Goal: Task Accomplishment & Management: Manage account settings

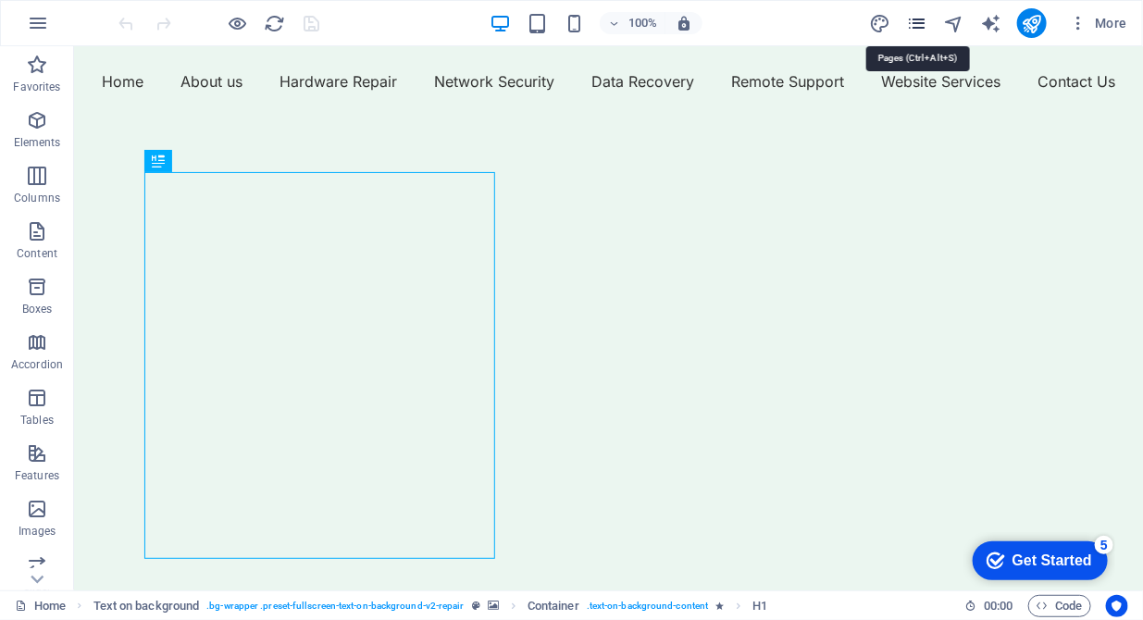
click at [0, 0] on icon "pages" at bounding box center [0, 0] width 0 height 0
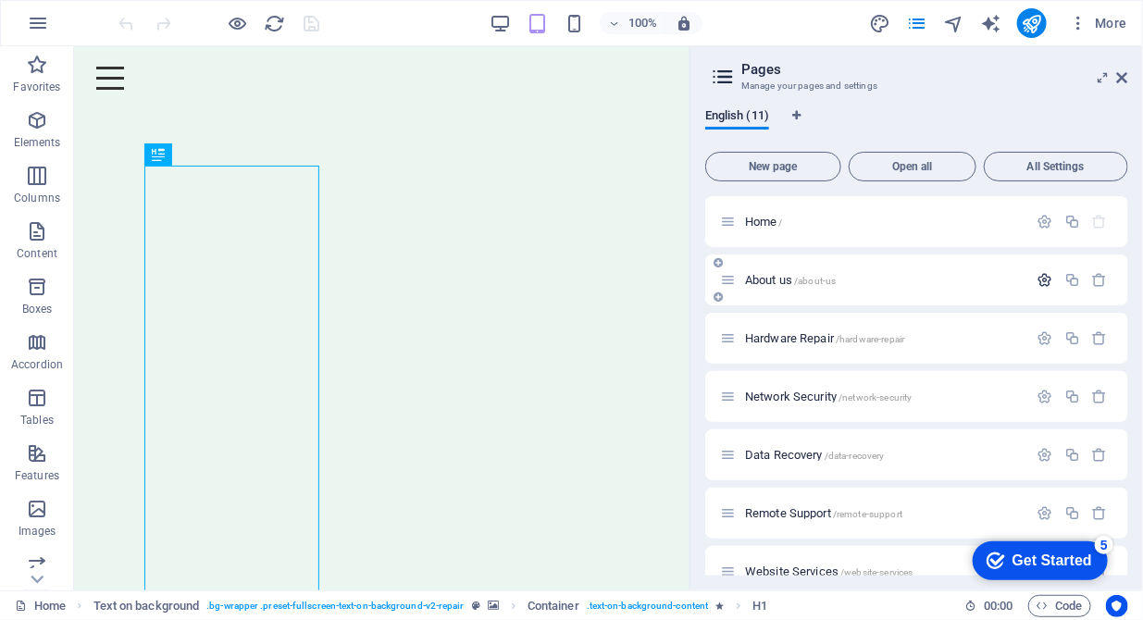
click at [1037, 281] on icon "button" at bounding box center [1045, 280] width 16 height 16
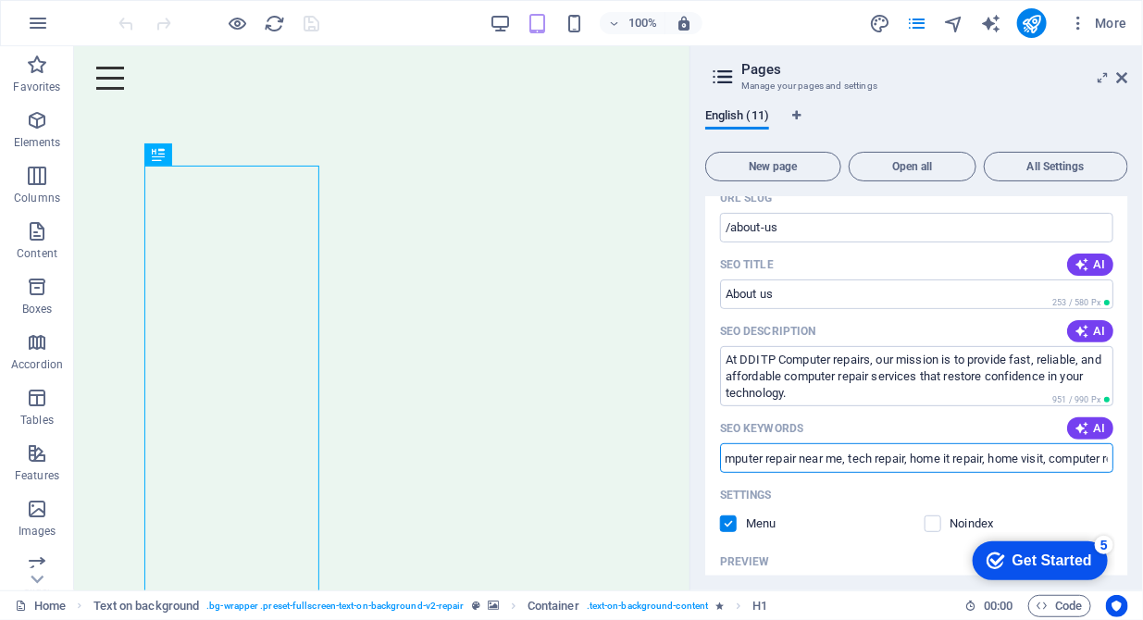
scroll to position [0, 439]
drag, startPoint x: 726, startPoint y: 461, endPoint x: 1151, endPoint y: 331, distance: 444.0
click at [1142, 331] on html "DDITP Computer Repairs, Setup, Maintenance Upgrades, Security for Homes and Sma…" at bounding box center [571, 310] width 1143 height 620
drag, startPoint x: 725, startPoint y: 462, endPoint x: 1137, endPoint y: 449, distance: 411.9
click at [1137, 449] on div "English (11) New page Open all All Settings Home / About us /about-us Name Abou…" at bounding box center [916, 342] width 452 height 496
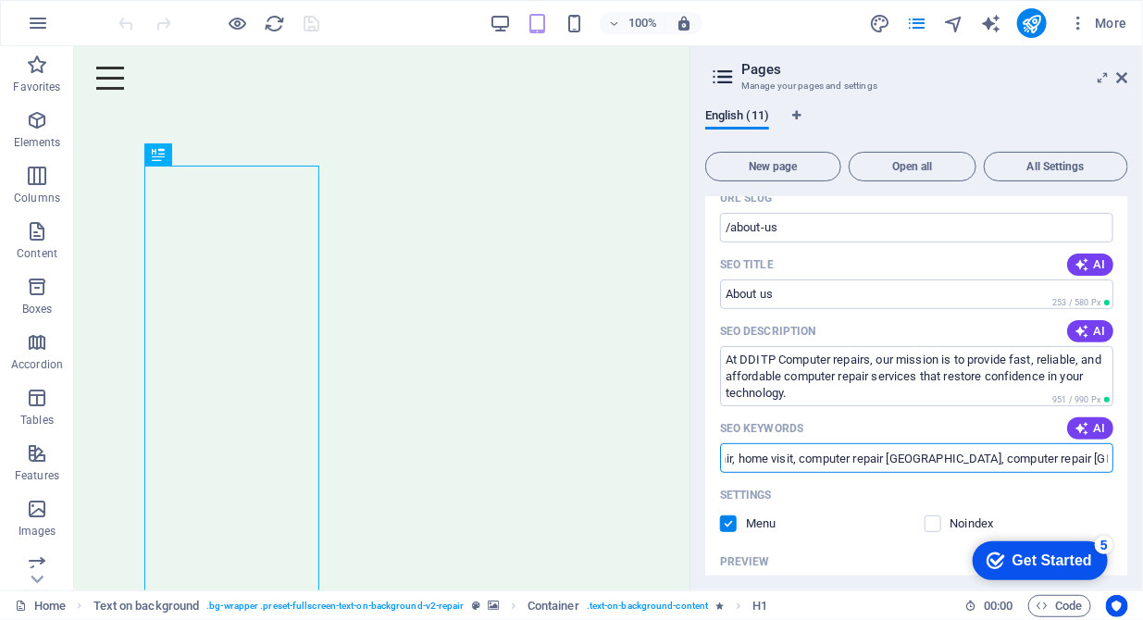
paste input ", computer man, computer repair near me, tech repair, home it repair, home visi…"
drag, startPoint x: 983, startPoint y: 462, endPoint x: 1108, endPoint y: 452, distance: 125.2
click at [1108, 452] on input "computer people, computer man, computer repair near me, tech repair, home it re…" at bounding box center [916, 458] width 393 height 30
click at [1031, 459] on input "computer people, computer man, computer repair near me, tech repair, home it re…" at bounding box center [916, 458] width 393 height 30
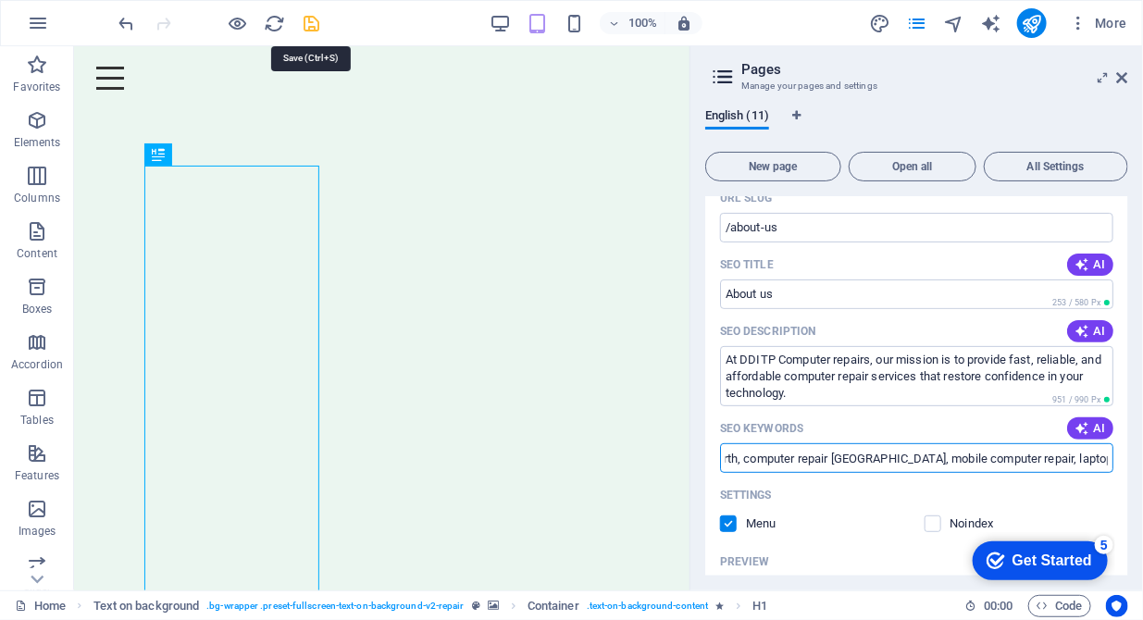
type input "computer people, computer man, computer repair near me, tech repair, home it re…"
click at [315, 27] on icon "save" at bounding box center [312, 23] width 21 height 21
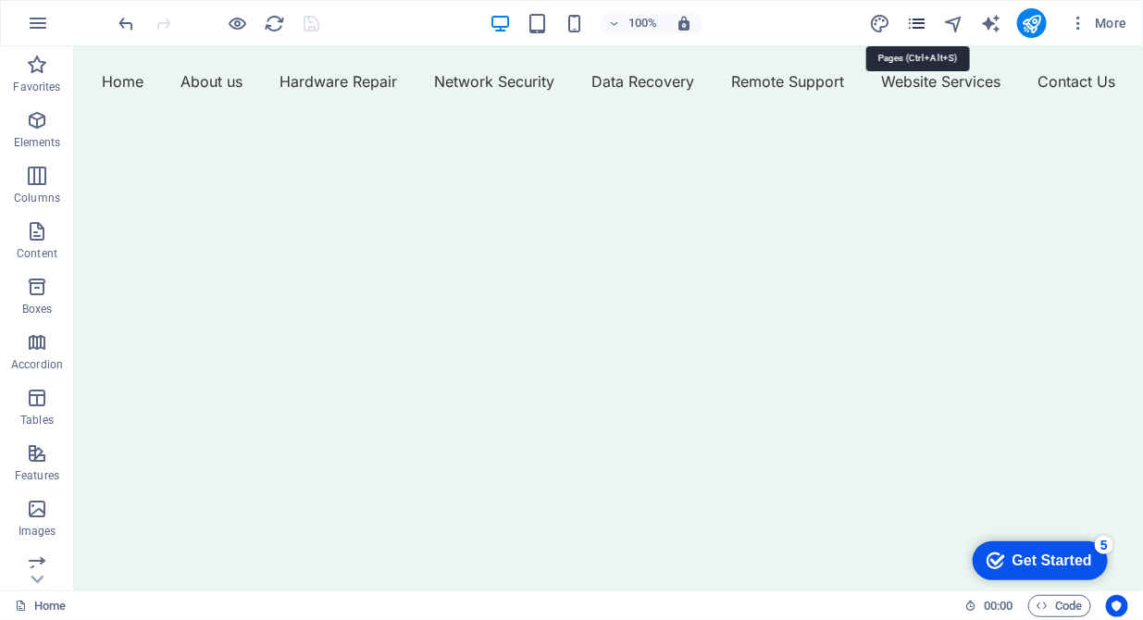
click at [0, 0] on icon "pages" at bounding box center [0, 0] width 0 height 0
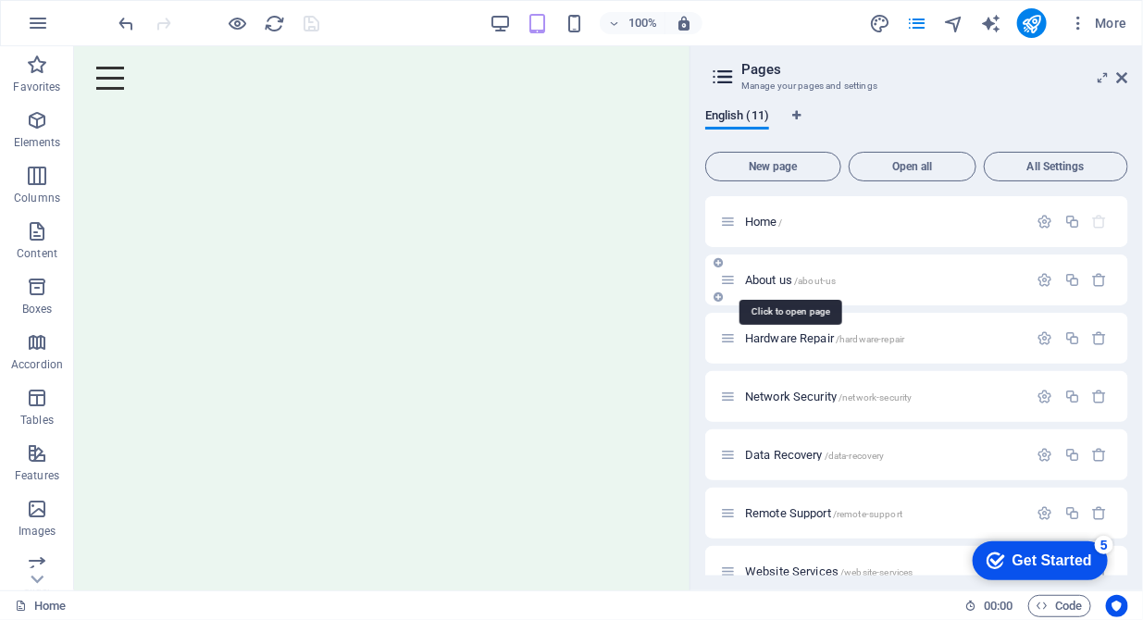
click at [781, 283] on span "About us /about-us" at bounding box center [790, 280] width 91 height 14
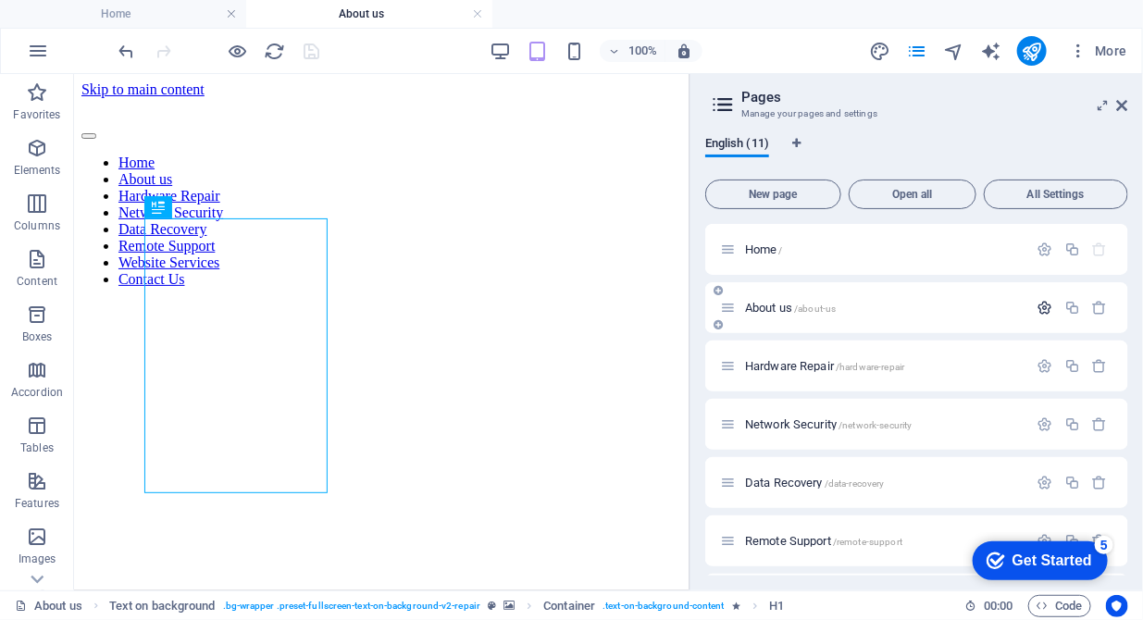
click at [1040, 303] on icon "button" at bounding box center [1045, 308] width 16 height 16
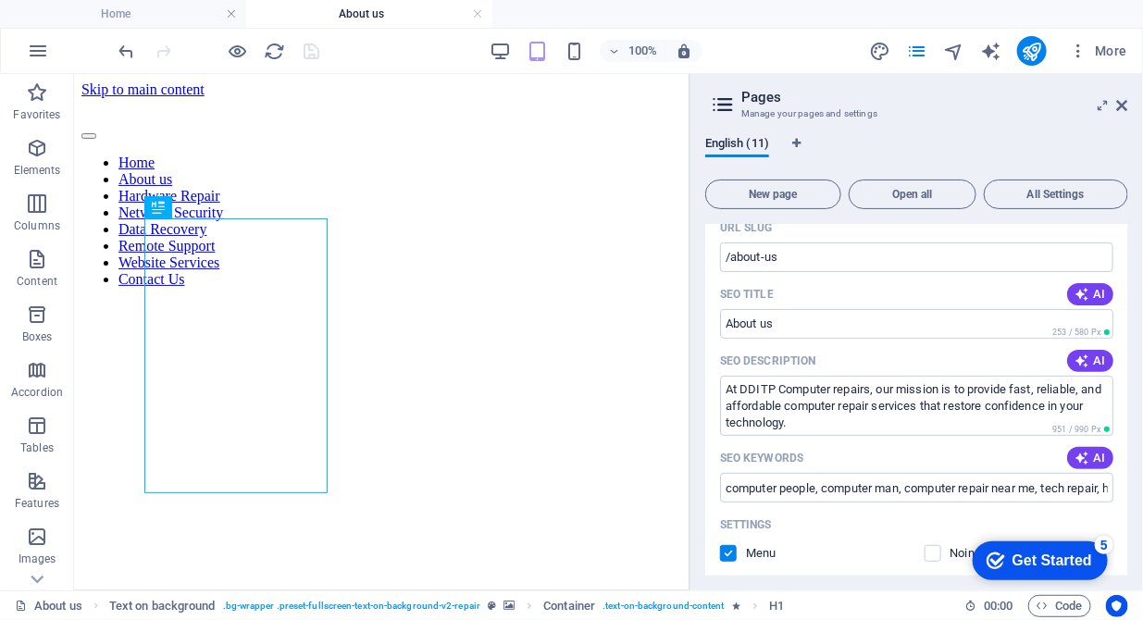
scroll to position [189, 0]
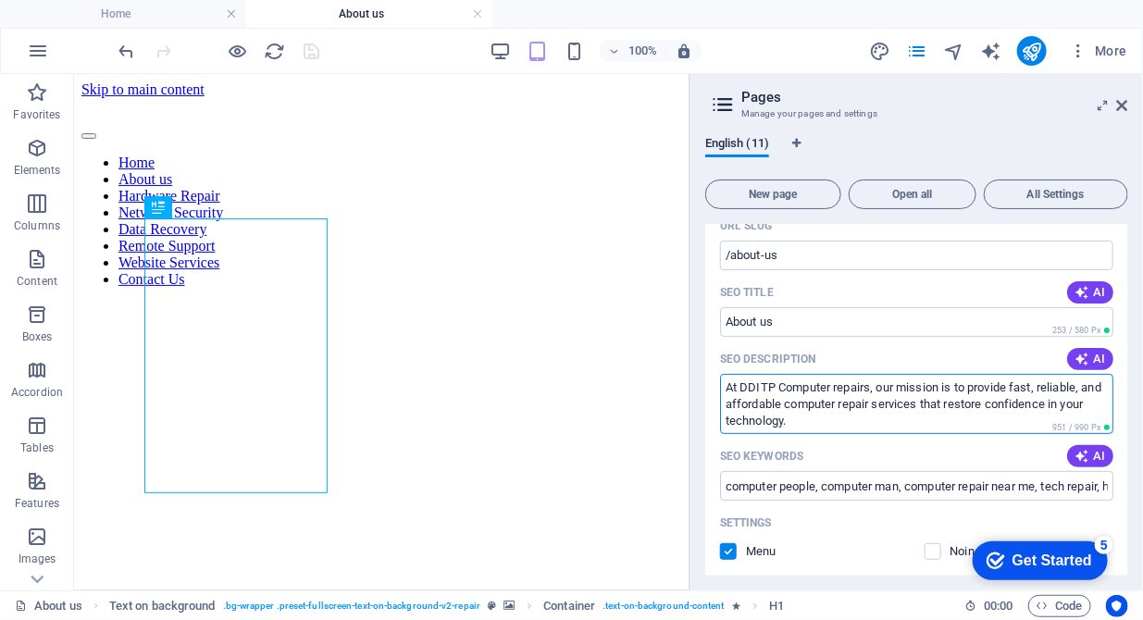
drag, startPoint x: 896, startPoint y: 407, endPoint x: 879, endPoint y: 392, distance: 22.3
click at [879, 392] on textarea "At DDITP Computer repairs, our mission is to provide fast, reliable, and afford…" at bounding box center [916, 404] width 393 height 60
click at [819, 319] on input "About us" at bounding box center [916, 322] width 393 height 30
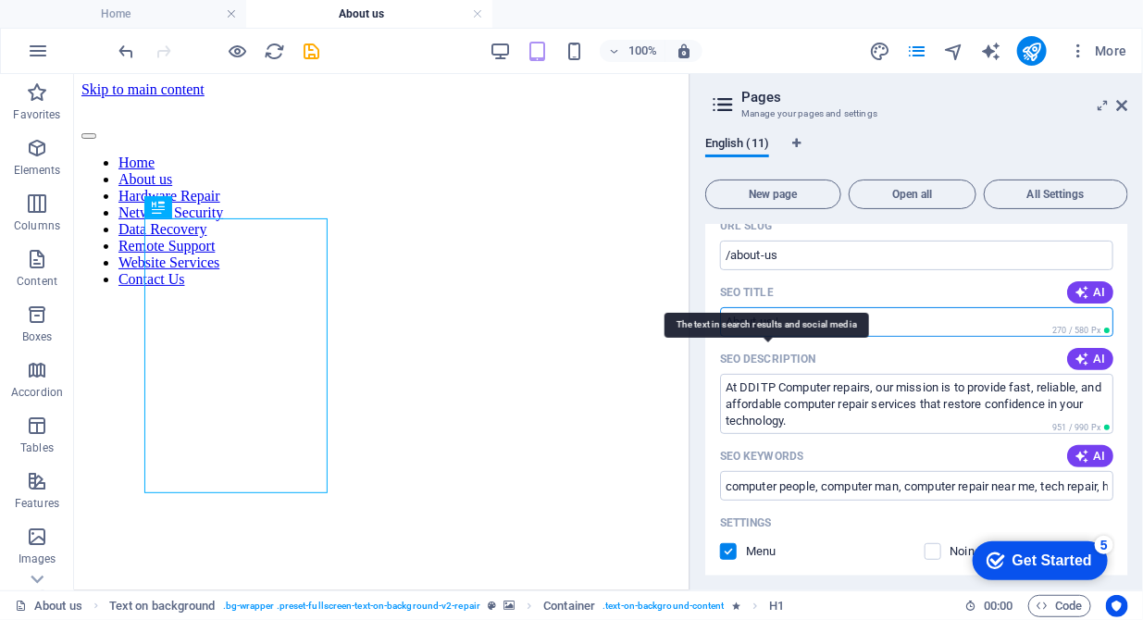
paste input "our mission is to provide fast, reliable, and affordable computer repair"
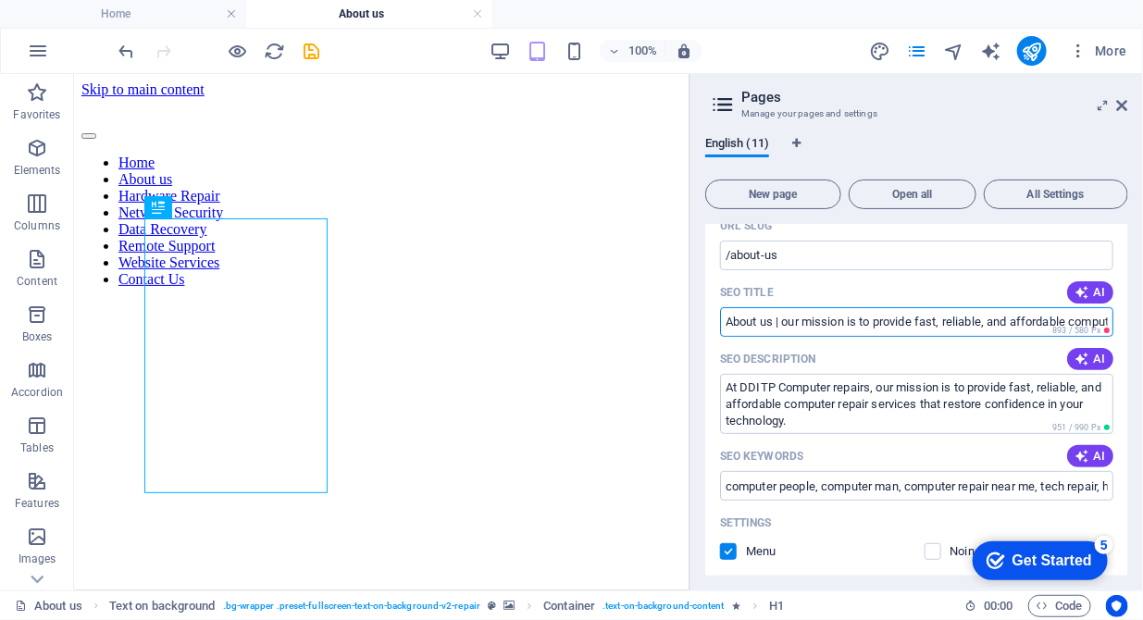
scroll to position [0, 59]
drag, startPoint x: 992, startPoint y: 323, endPoint x: 1014, endPoint y: 319, distance: 22.5
click at [1014, 319] on input "About us | our mission is to provide fast, reliable, and affordable computer re…" at bounding box center [916, 322] width 393 height 30
click at [838, 320] on input "About us | Affordable Computer Repair" at bounding box center [916, 322] width 393 height 30
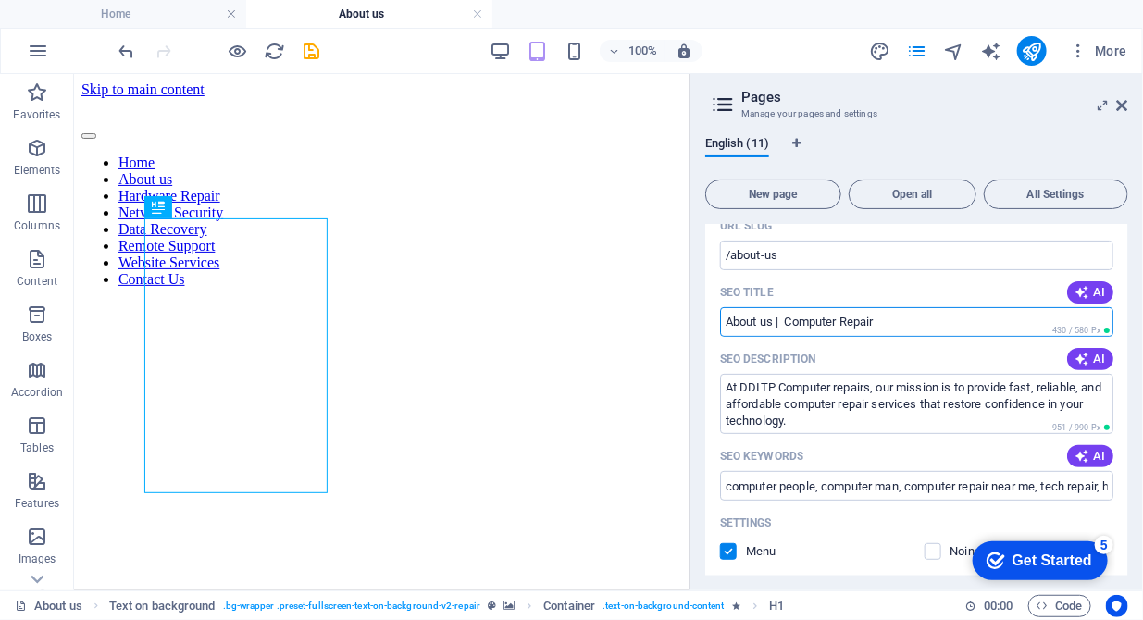
click at [884, 313] on input "About us | Computer Repair" at bounding box center [916, 322] width 393 height 30
click at [878, 323] on input "About us | Computer Repair in [GEOGRAPHIC_DATA]" at bounding box center [916, 322] width 393 height 30
drag, startPoint x: 965, startPoint y: 321, endPoint x: 882, endPoint y: 320, distance: 83.3
click at [882, 320] on input "About us | Computer Repair in [GEOGRAPHIC_DATA]" at bounding box center [916, 322] width 393 height 30
click at [934, 328] on input "About us | Computer Repair | Setup | Maintain" at bounding box center [916, 322] width 393 height 30
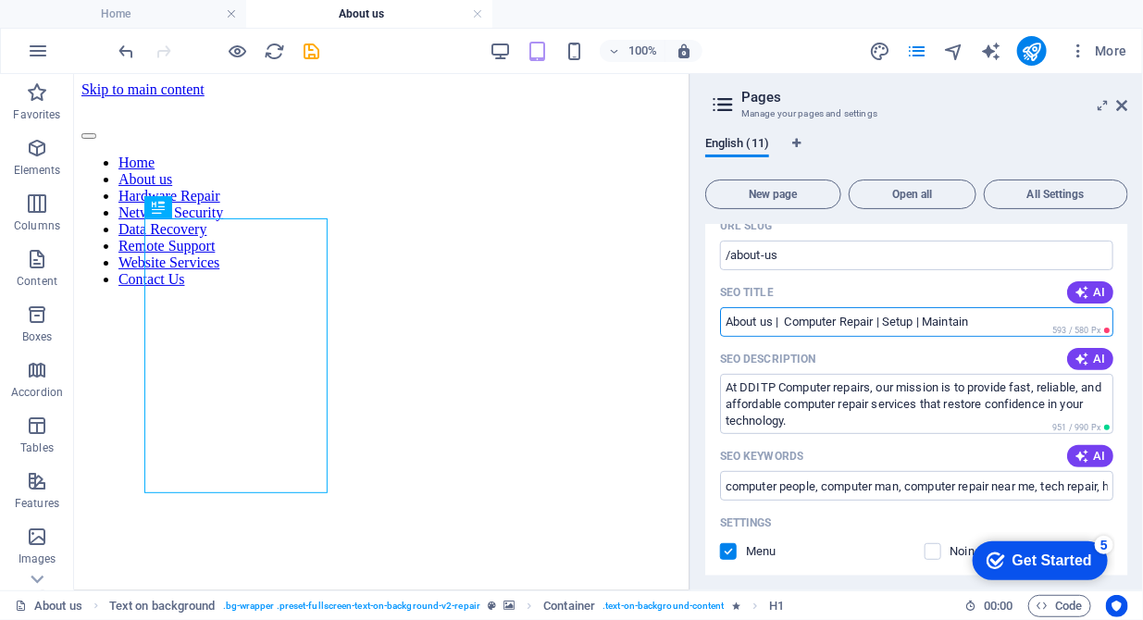
drag, startPoint x: 987, startPoint y: 327, endPoint x: 897, endPoint y: 326, distance: 90.7
click at [897, 326] on input "About us | Computer Repair | Setup | Maintain" at bounding box center [916, 322] width 393 height 30
click at [1078, 291] on icon "button" at bounding box center [1081, 292] width 15 height 15
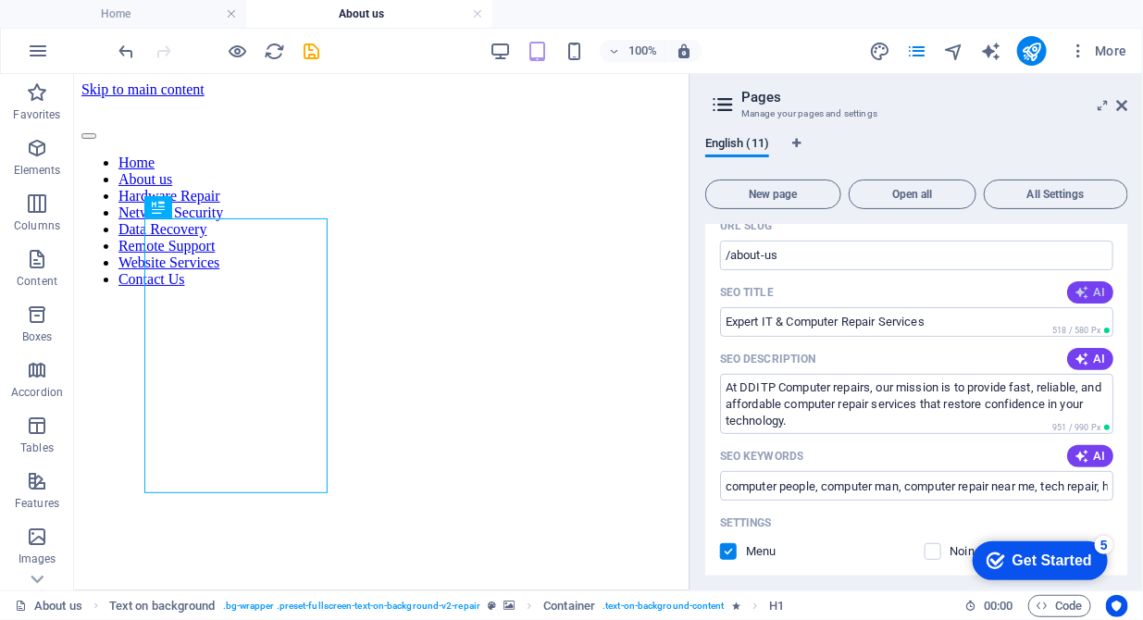
click at [1078, 291] on icon "button" at bounding box center [1081, 292] width 15 height 15
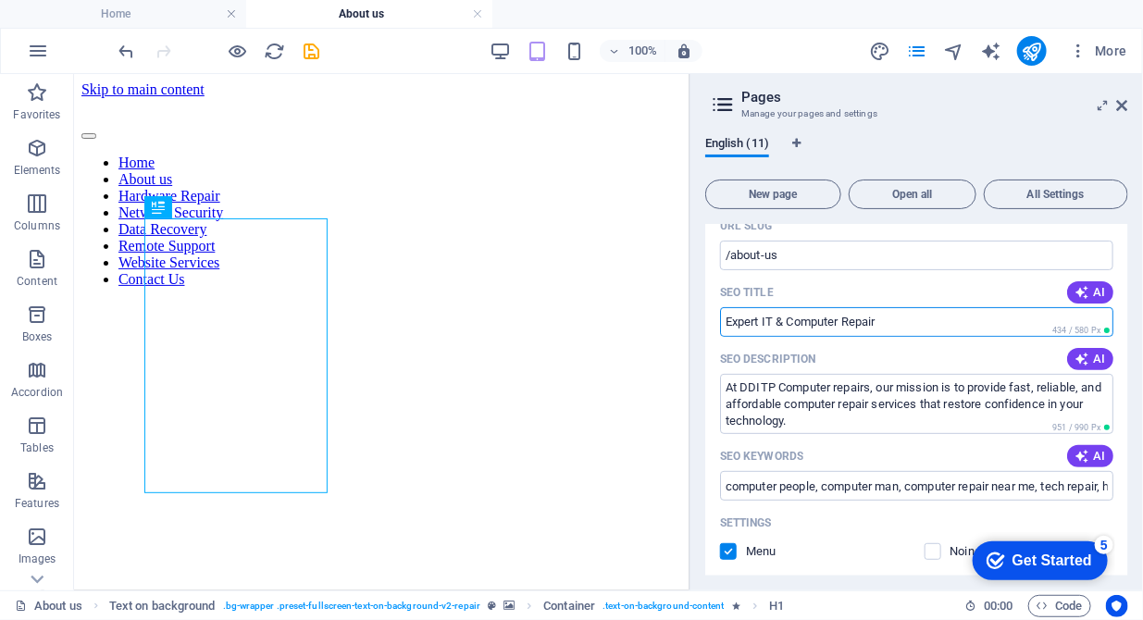
drag, startPoint x: 888, startPoint y: 327, endPoint x: 704, endPoint y: 320, distance: 184.2
click at [704, 320] on div "English (11) New page Open all All Settings Home / About us /about-us Name Abou…" at bounding box center [916, 356] width 452 height 468
paste input "Fast Computer Repairs & IT Support | Home & Small Business"
click at [752, 323] on input "Fast Computer Repairs & IT Support | Home & Small Business" at bounding box center [916, 322] width 393 height 30
click at [836, 327] on input "Computer Repairs & IT Support | Home & Small Business" at bounding box center [916, 322] width 393 height 30
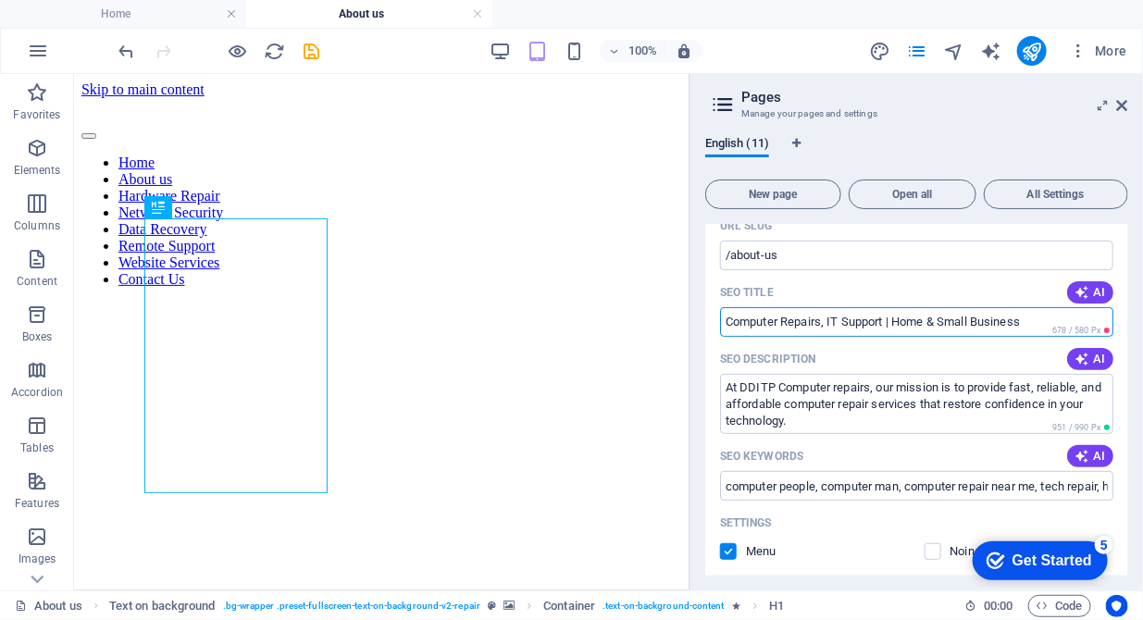
click at [936, 322] on input "Computer Repairs, IT Support | Home & Small Business" at bounding box center [916, 322] width 393 height 30
click at [1016, 319] on input "Computer Repairs, IT Support | Home Small Business" at bounding box center [916, 322] width 393 height 30
drag, startPoint x: 1016, startPoint y: 319, endPoint x: 709, endPoint y: 325, distance: 307.2
click at [709, 325] on div "Name About us ​ URL SLUG /about-us ​ SEO Title AI Computer Repairs, IT Support …" at bounding box center [916, 542] width 423 height 797
click at [725, 320] on input "Computer Repairs, IT Support | Home Small Business" at bounding box center [916, 322] width 393 height 30
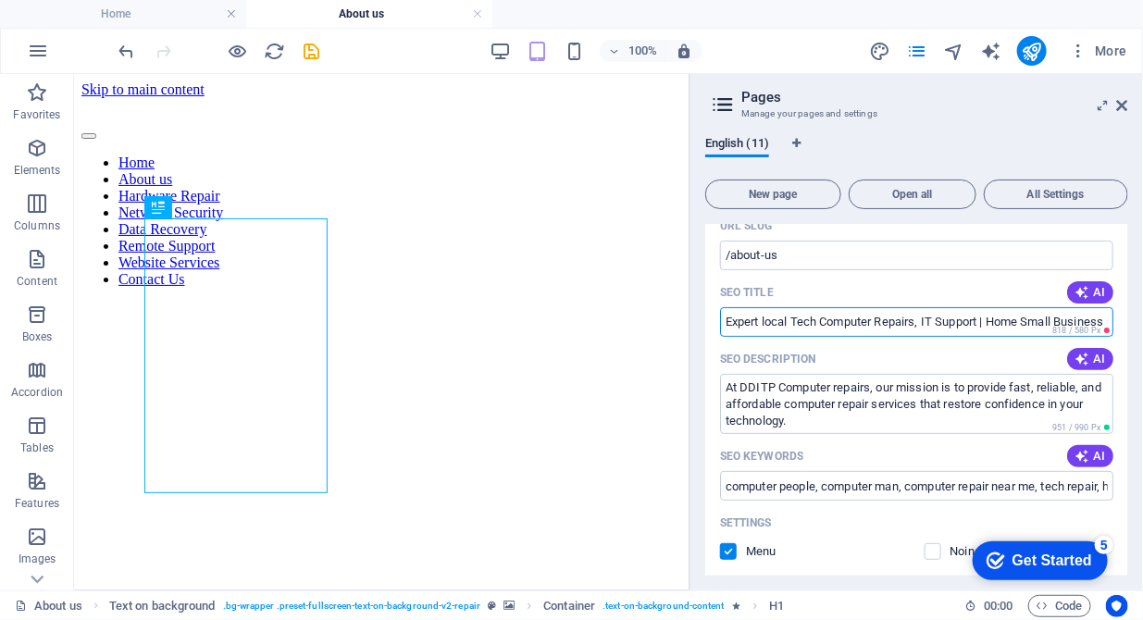
drag, startPoint x: 990, startPoint y: 323, endPoint x: 822, endPoint y: 321, distance: 168.4
click at [822, 321] on input "Expert local Tech Computer Repairs, IT Support | Home Small Business" at bounding box center [916, 322] width 393 height 30
click at [975, 318] on input "Expert local Tech for Home Small Business" at bounding box center [916, 322] width 393 height 30
type input "Expert local Tech for Home Small Business."
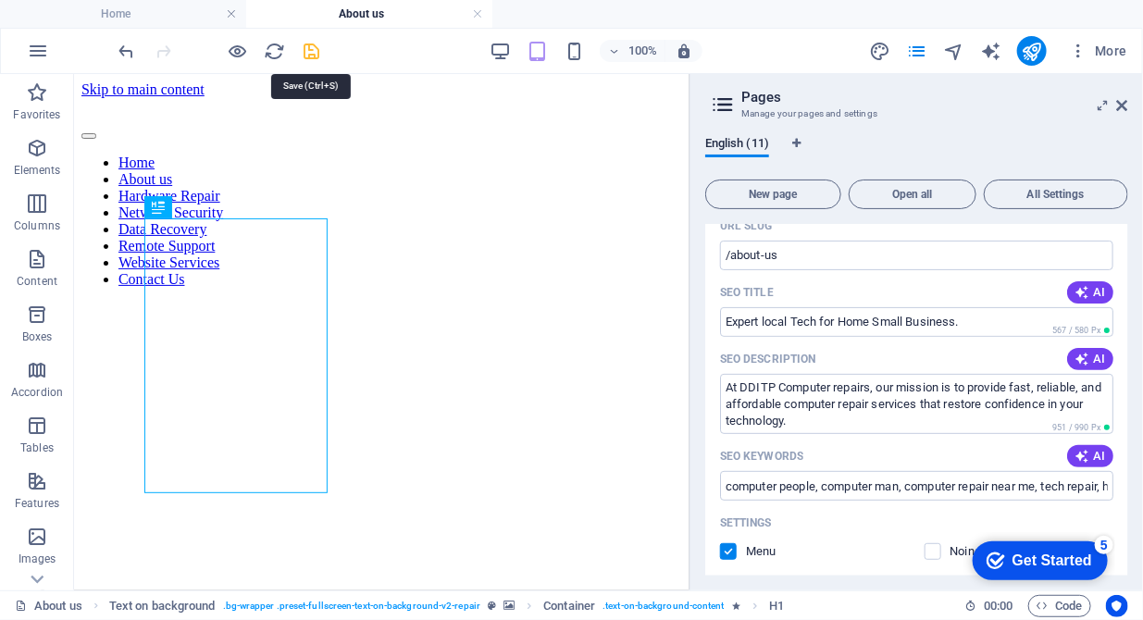
click at [315, 49] on icon "save" at bounding box center [312, 51] width 21 height 21
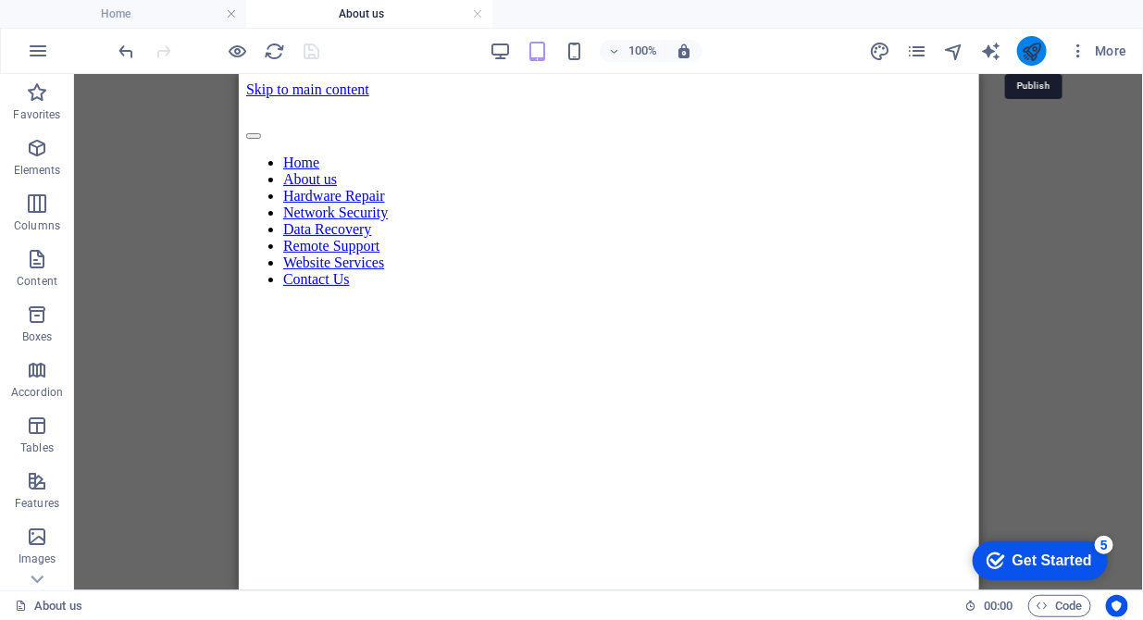
click at [1025, 52] on icon "publish" at bounding box center [1030, 51] width 21 height 21
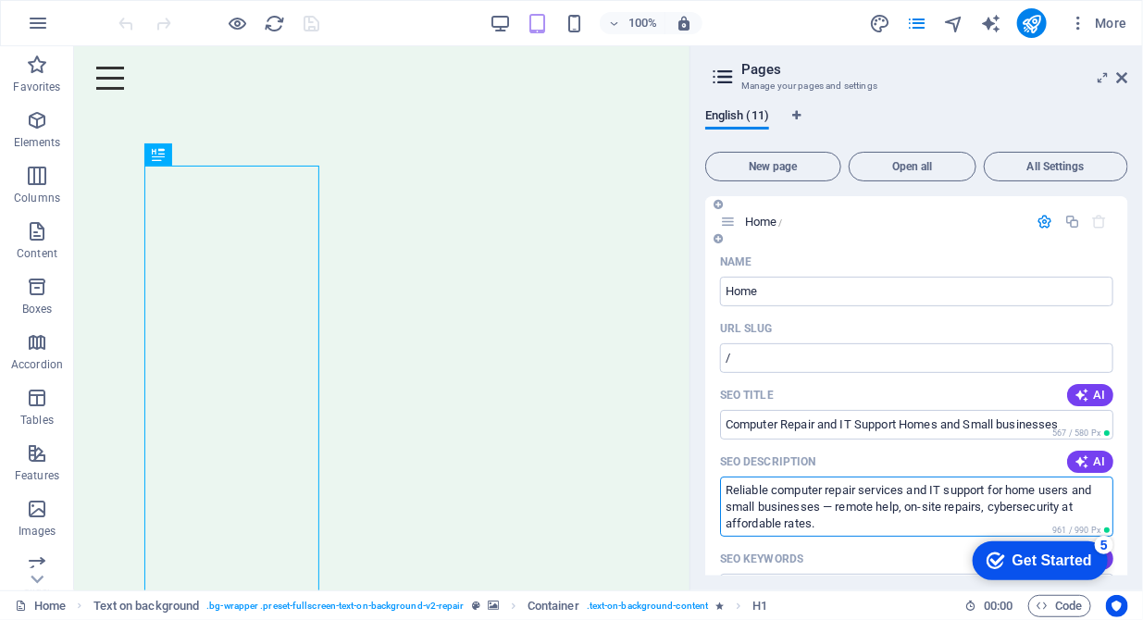
drag, startPoint x: 1082, startPoint y: 507, endPoint x: 992, endPoint y: 510, distance: 89.8
click at [992, 510] on textarea "Reliable computer repair services and IT support for home users and small busin…" at bounding box center [916, 506] width 393 height 60
click at [724, 490] on textarea "Reliable computer repair services and IT support for home users and small busin…" at bounding box center [916, 506] width 393 height 60
click at [759, 489] on textarea "DDITP is a reliable computer repair services and IT support for home users and …" at bounding box center [916, 506] width 393 height 60
drag, startPoint x: 840, startPoint y: 488, endPoint x: 817, endPoint y: 488, distance: 23.1
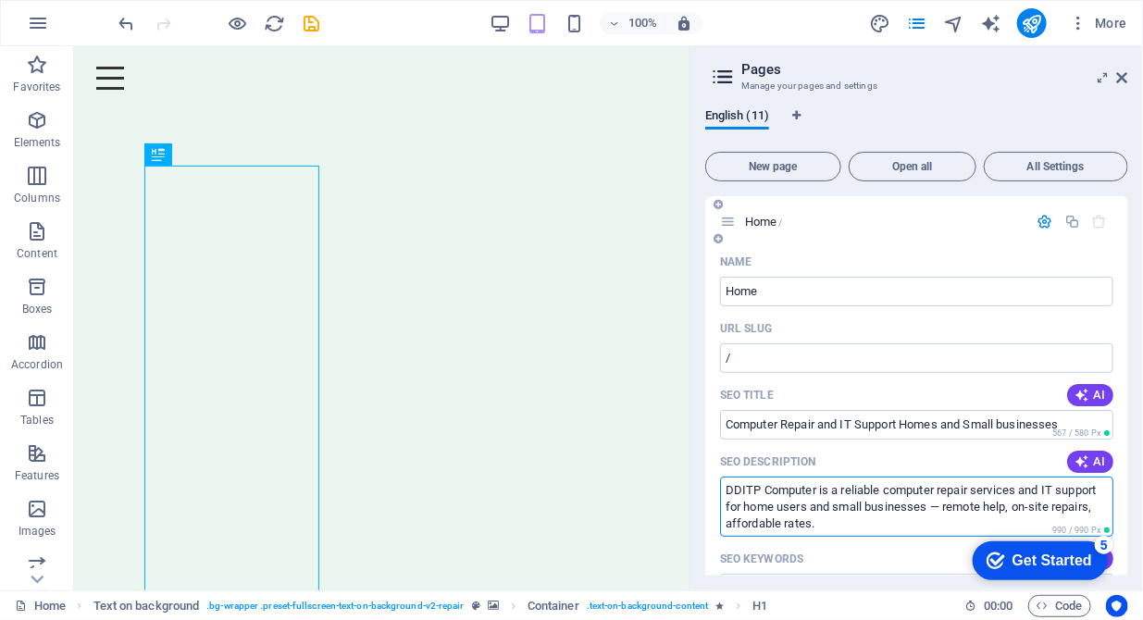
click at [817, 488] on textarea "DDITP Computer is a reliable computer repair services and IT support for home u…" at bounding box center [916, 506] width 393 height 60
drag, startPoint x: 1052, startPoint y: 489, endPoint x: 1026, endPoint y: 494, distance: 26.3
click at [1026, 494] on textarea "DDITP Computer. We are a reliable computer repair services and IT support for h…" at bounding box center [916, 506] width 393 height 60
drag, startPoint x: 915, startPoint y: 489, endPoint x: 845, endPoint y: 488, distance: 70.3
click at [845, 488] on textarea "DDITP Computer. We are a reliable computer repair services and IT support for h…" at bounding box center [916, 506] width 393 height 60
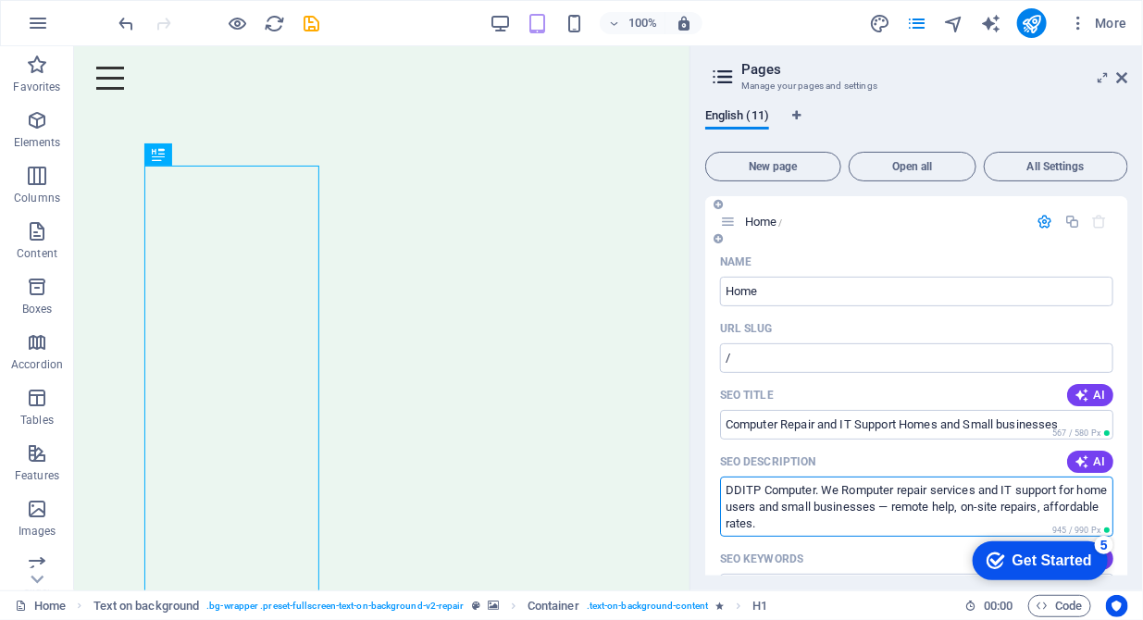
click at [897, 485] on textarea "DDITP Computer. We Romputer repair services and IT support for home users and s…" at bounding box center [916, 506] width 393 height 60
drag, startPoint x: 950, startPoint y: 489, endPoint x: 881, endPoint y: 488, distance: 69.4
click at [881, 488] on textarea "DDITP Computer. We Repair services and IT support for home users and small busi…" at bounding box center [916, 506] width 393 height 60
drag, startPoint x: 936, startPoint y: 489, endPoint x: 918, endPoint y: 486, distance: 18.9
click at [918, 486] on textarea "DDITP Computer. We Repair Setup and Maintain services and IT support for home u…" at bounding box center [916, 506] width 393 height 60
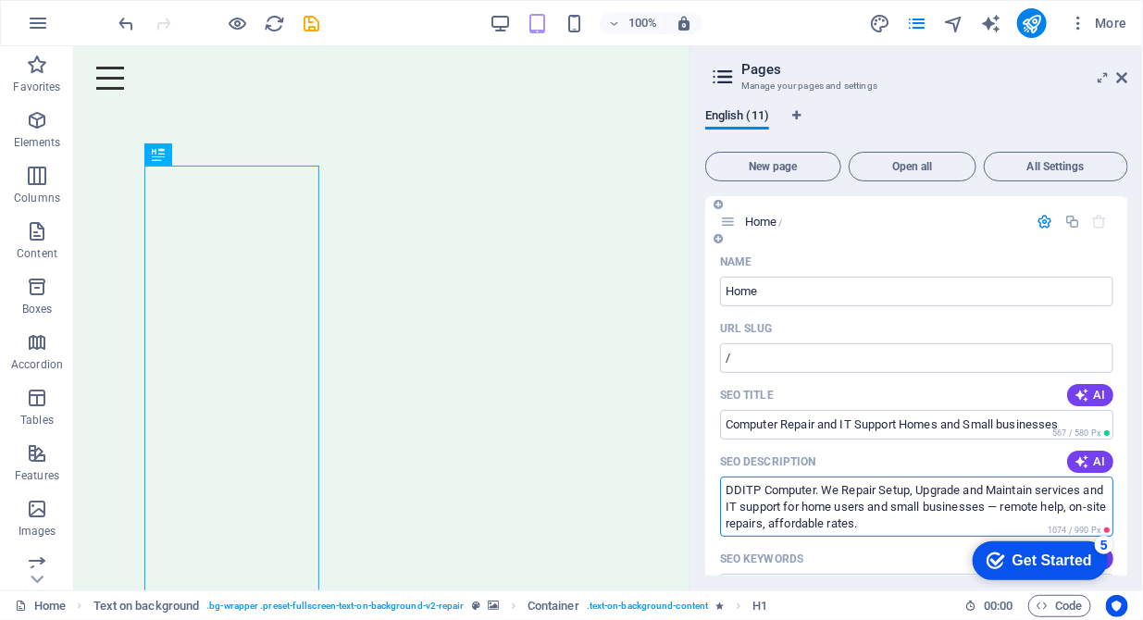
drag, startPoint x: 1090, startPoint y: 490, endPoint x: 1045, endPoint y: 490, distance: 45.3
click at [1045, 490] on textarea "DDITP Computer. We Repair Setup, Upgrade and Maintain services and IT support f…" at bounding box center [916, 506] width 393 height 60
click at [855, 508] on textarea "DDITP Computer. We Repair Setup, Upgrade and Maintain Computers provide househo…" at bounding box center [916, 506] width 393 height 60
click at [847, 504] on textarea "DDITP Computer. We Repair Setup, Upgrade and Maintain Computers provide househo…" at bounding box center [916, 506] width 393 height 60
click at [876, 494] on textarea "DDITP Computer. We Repair Setup, Upgrade and Maintain Computers provide househo…" at bounding box center [916, 506] width 393 height 60
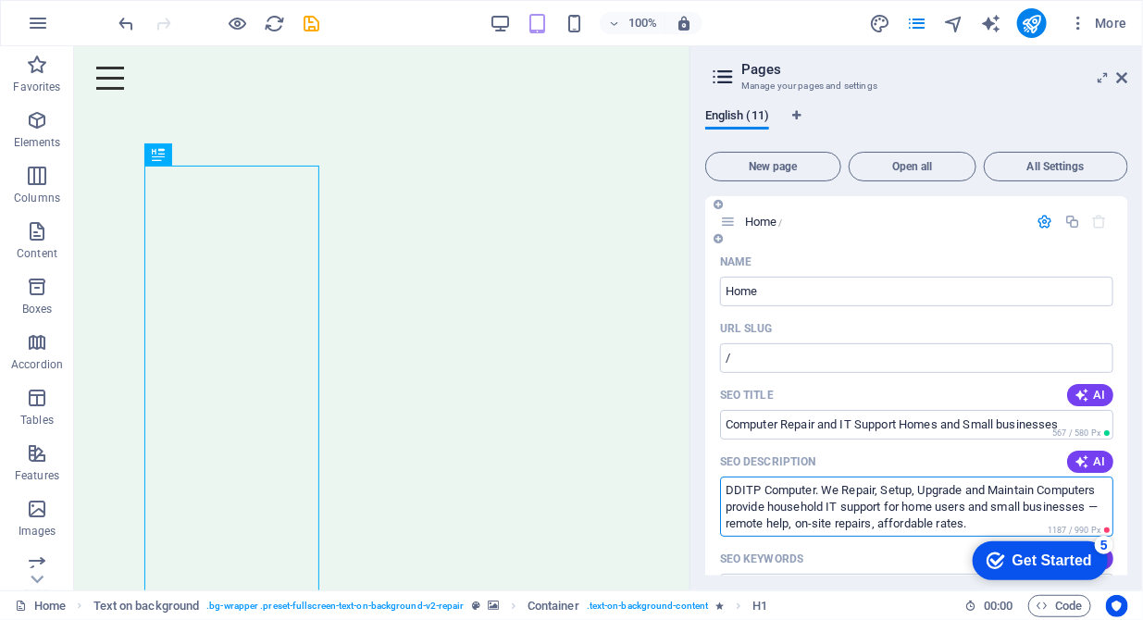
click at [730, 511] on textarea "DDITP Computer. We Repair, Setup, Upgrade and Maintain Computers provide househ…" at bounding box center [916, 506] width 393 height 60
click at [773, 506] on textarea "DDITP Computer. We Repair, Setup, Upgrade and Maintain Computers Provide househ…" at bounding box center [916, 506] width 393 height 60
drag, startPoint x: 1097, startPoint y: 507, endPoint x: 891, endPoint y: 507, distance: 206.3
click at [891, 507] on textarea "DDITP Computer. We Repair, Setup, Upgrade and Maintain Computers Provide Househ…" at bounding box center [916, 506] width 393 height 60
click at [892, 509] on textarea "DDITP Computer. We Repair, Setup, Upgrade and Maintain Computers Provide Househ…" at bounding box center [916, 506] width 393 height 60
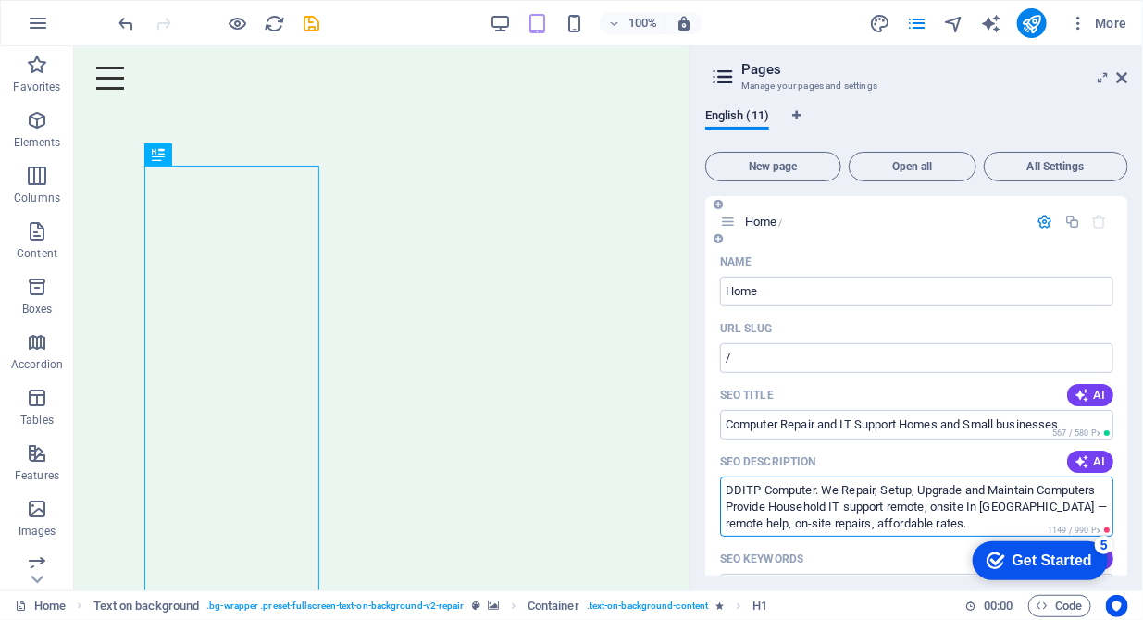
drag, startPoint x: 883, startPoint y: 525, endPoint x: 717, endPoint y: 527, distance: 165.6
click at [1077, 505] on textarea "DDITP Computer. We Repair, Setup, Upgrade and Maintain Computers Provide Househ…" at bounding box center [916, 506] width 393 height 60
click at [728, 524] on textarea "DDITP Computer. We Repair, Setup, Upgrade and Maintain Computers Provide Househ…" at bounding box center [916, 506] width 393 height 60
click at [730, 524] on textarea "DDITP Computer. We Repair, Setup, Upgrade and Maintain Computers Provide Househ…" at bounding box center [916, 506] width 393 height 60
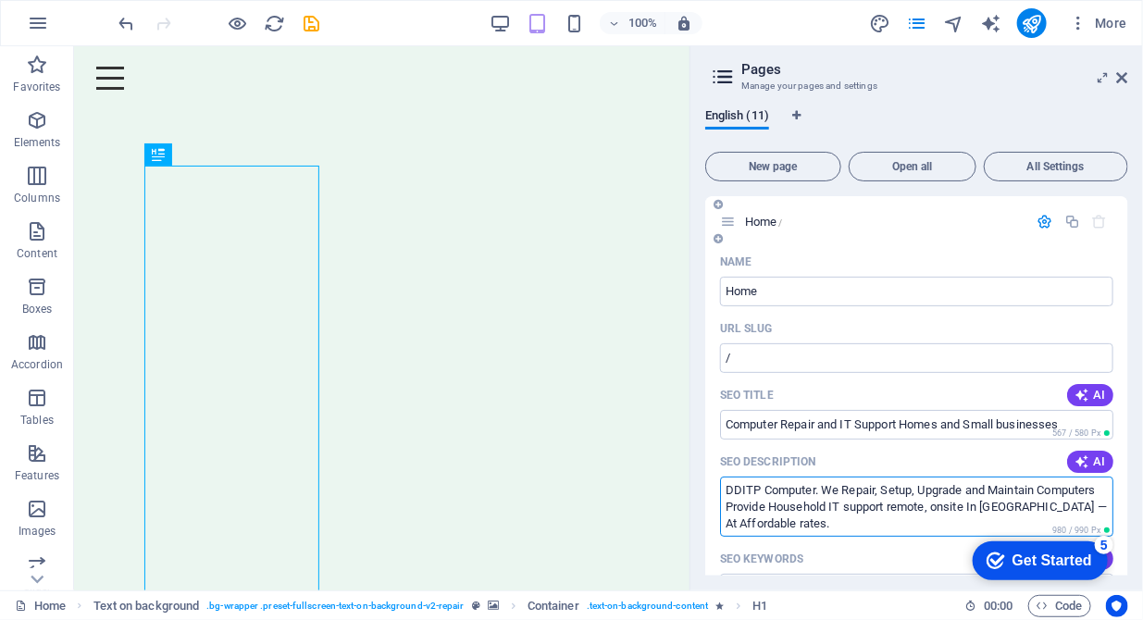
click at [794, 524] on textarea "DDITP Computer. We Repair, Setup, Upgrade and Maintain Computers Provide Househ…" at bounding box center [916, 506] width 393 height 60
click at [792, 524] on textarea "DDITP Computer. We Repair, Setup, Upgrade and Maintain Computers Provide Househ…" at bounding box center [916, 506] width 393 height 60
click at [852, 522] on textarea "DDITP Computer. We Repair, Setup, Upgrade and Maintain Computers Provide Househ…" at bounding box center [916, 506] width 393 height 60
click at [804, 508] on textarea "DDITP Computer. We Repair, Setup, Upgrade and Maintain Computers Provide Househ…" at bounding box center [916, 506] width 393 height 60
drag, startPoint x: 832, startPoint y: 508, endPoint x: 776, endPoint y: 502, distance: 55.8
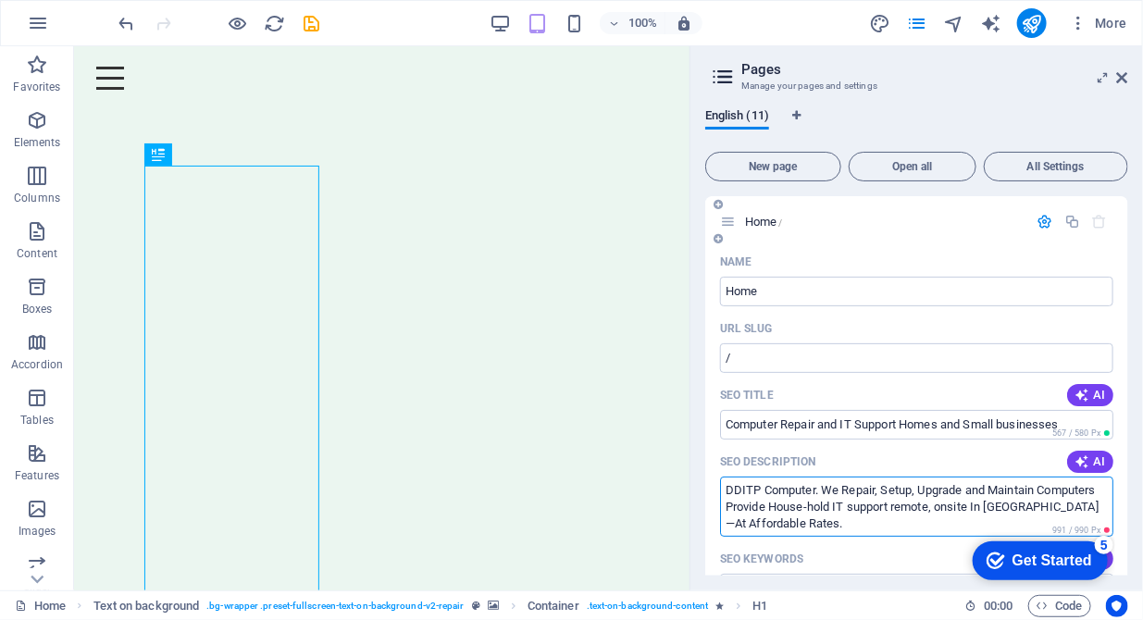
click at [776, 502] on textarea "DDITP Computer. We Repair, Setup, Upgrade and Maintain Computers Provide House-…" at bounding box center [916, 506] width 393 height 60
click at [862, 504] on textarea "DDITP Computer. We Repair, Setup, Upgrade and Maintain Computers Provide Home I…" at bounding box center [916, 506] width 393 height 60
click at [892, 505] on textarea "DDITP Computer. We Repair, Setup, Upgrade and Maintain Computers Provide Home I…" at bounding box center [916, 506] width 393 height 60
click at [1102, 494] on textarea "DDITP Computer. We Repair, Setup, Upgrade and Maintain Computers Provide Home I…" at bounding box center [916, 506] width 393 height 60
click at [912, 512] on textarea "DDITP Computer. We Repair, Setup, Upgrade and Maintain Computers Provide Home I…" at bounding box center [916, 506] width 393 height 60
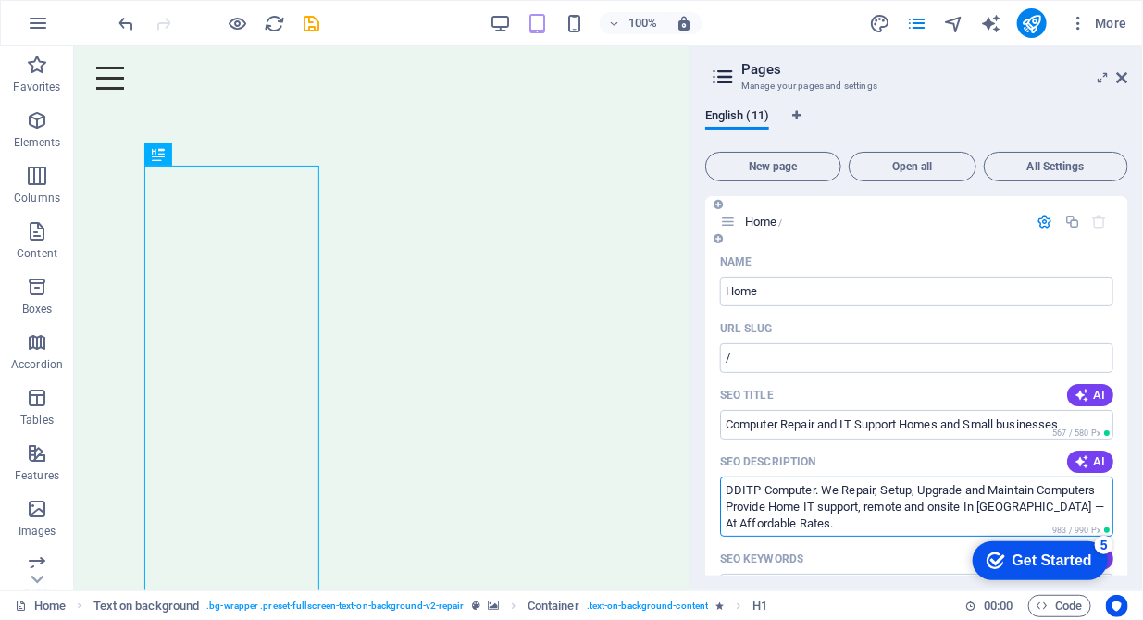
drag, startPoint x: 930, startPoint y: 503, endPoint x: 910, endPoint y: 508, distance: 20.0
click at [910, 508] on textarea "DDITP Computer. We Repair, Setup, Upgrade and Maintain Computers Provide Home I…" at bounding box center [916, 506] width 393 height 60
click at [820, 518] on textarea "DDITP Computer. We Repair, Setup, Upgrade and Maintain Computers Provide Home I…" at bounding box center [916, 506] width 393 height 60
click at [1100, 488] on textarea "DDITP Computer. We Repair, Setup, Upgrade and Maintain Computers Provide Home I…" at bounding box center [916, 506] width 393 height 60
click at [897, 506] on textarea "DDITP Computer. We Repair, Setup, Upgrade and Maintain Computers. Provide Home …" at bounding box center [916, 506] width 393 height 60
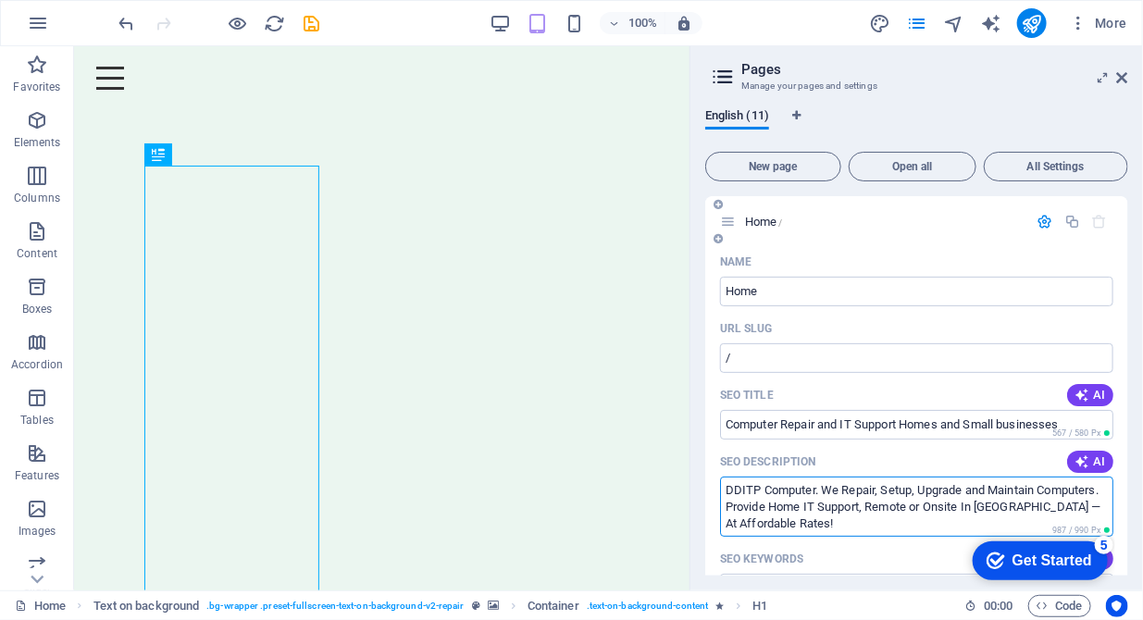
type textarea "DDITP Computer. We Repair, Setup, Upgrade and Maintain Computers. Provide Home …"
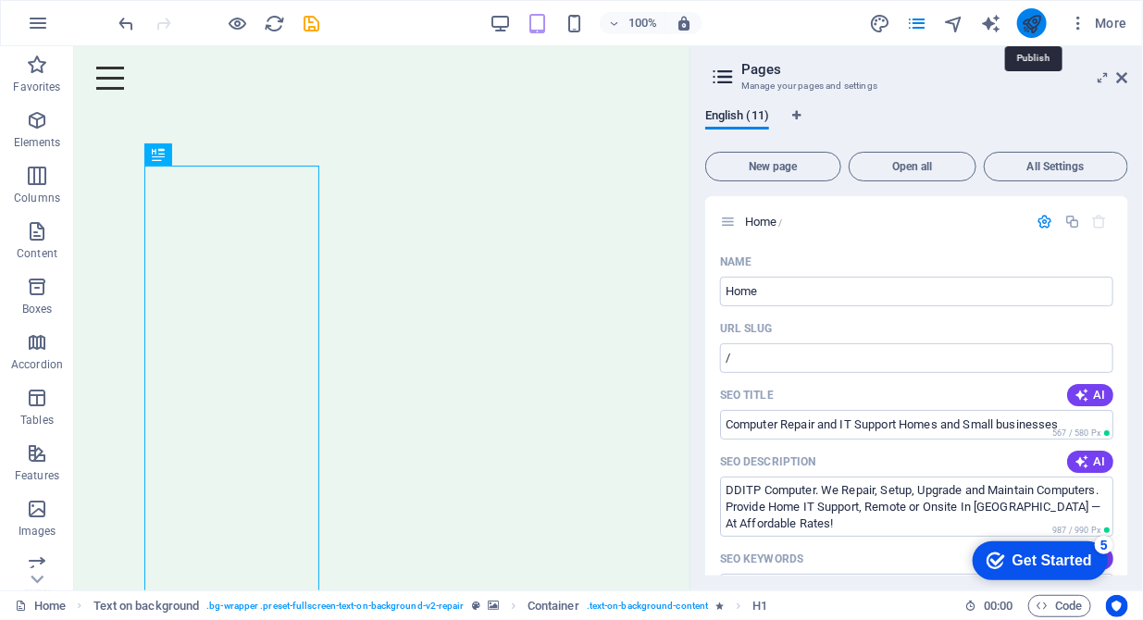
click at [1027, 23] on icon "publish" at bounding box center [1030, 23] width 21 height 21
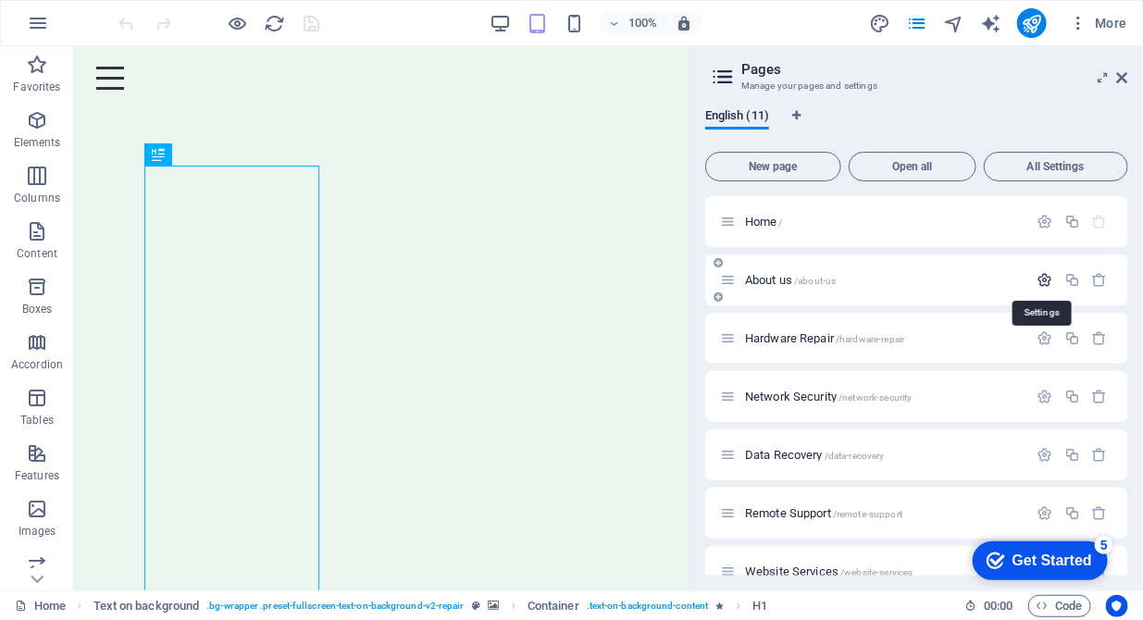
click at [1041, 280] on icon "button" at bounding box center [1045, 280] width 16 height 16
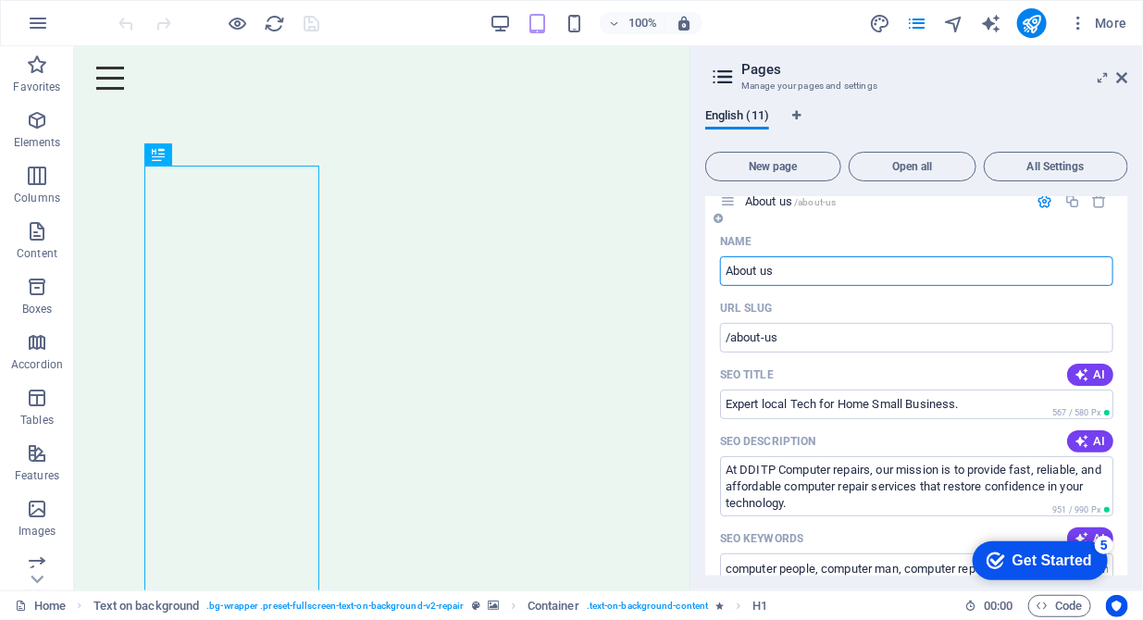
scroll to position [94, 0]
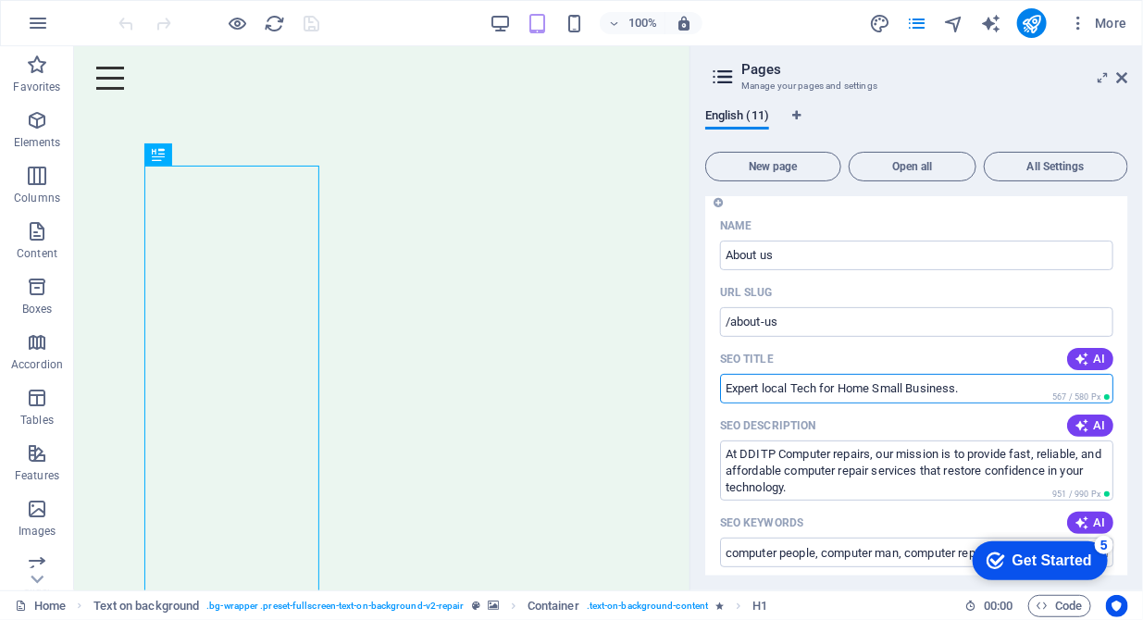
drag, startPoint x: 841, startPoint y: 393, endPoint x: 721, endPoint y: 388, distance: 120.4
click at [721, 388] on input "Expert local Tech for Home Small Business." at bounding box center [916, 389] width 393 height 30
click at [759, 390] on input "Home Small Business." at bounding box center [916, 389] width 393 height 30
click at [957, 398] on input "Homes, Small Business." at bounding box center [916, 389] width 393 height 30
paste input "Expert local Tech for"
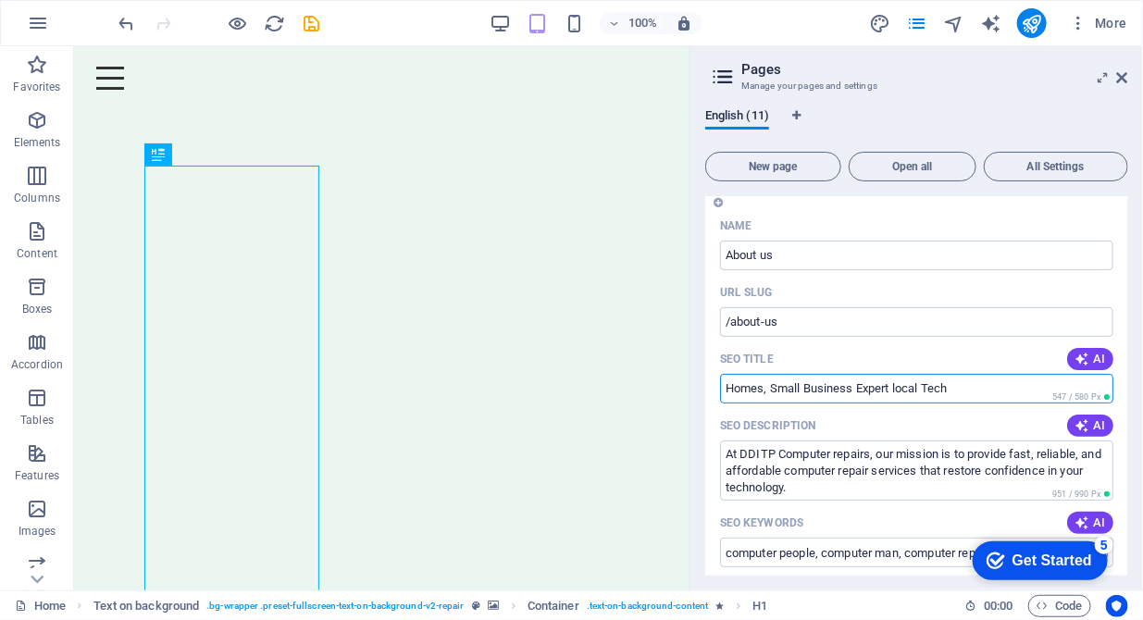
click at [896, 386] on input "Homes, Small Business Expert local Tech" at bounding box center [916, 389] width 393 height 30
click at [773, 391] on input "Homes, Small Business Local Tech Experts" at bounding box center [916, 389] width 393 height 30
type input "Homes & Small Business Local Tech Experts"
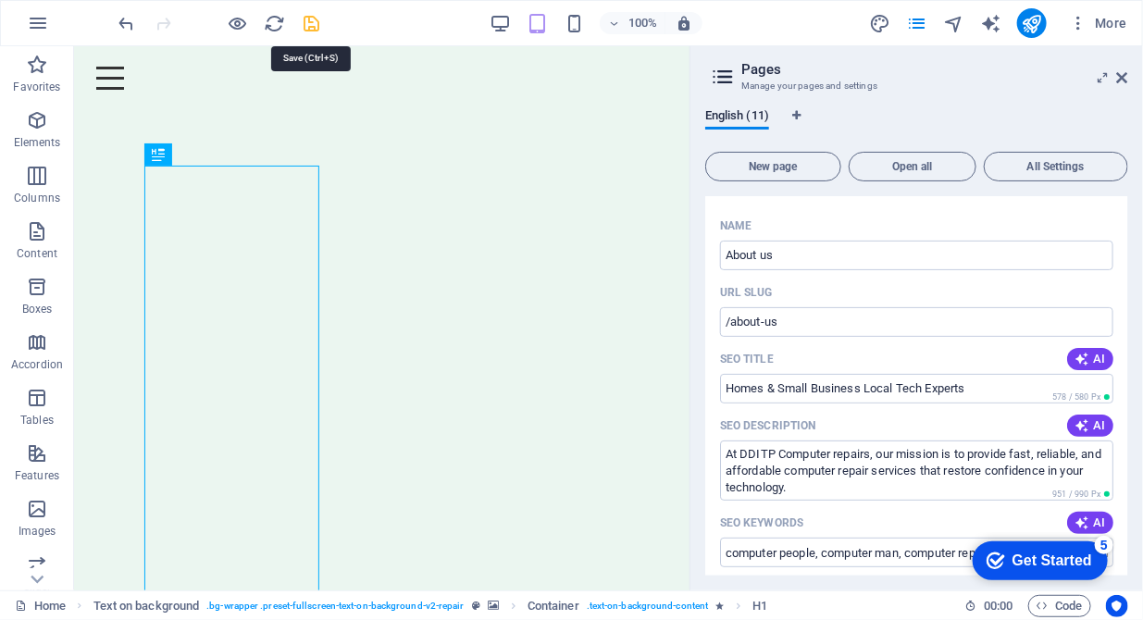
click at [317, 24] on icon "save" at bounding box center [312, 23] width 21 height 21
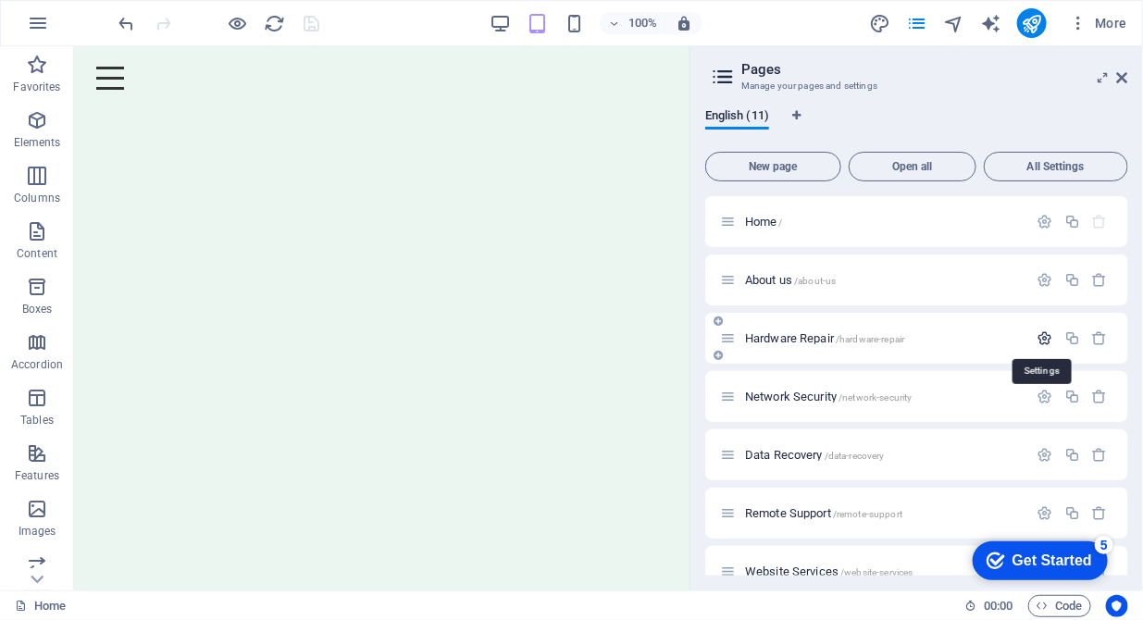
click at [1037, 331] on icon "button" at bounding box center [1045, 338] width 16 height 16
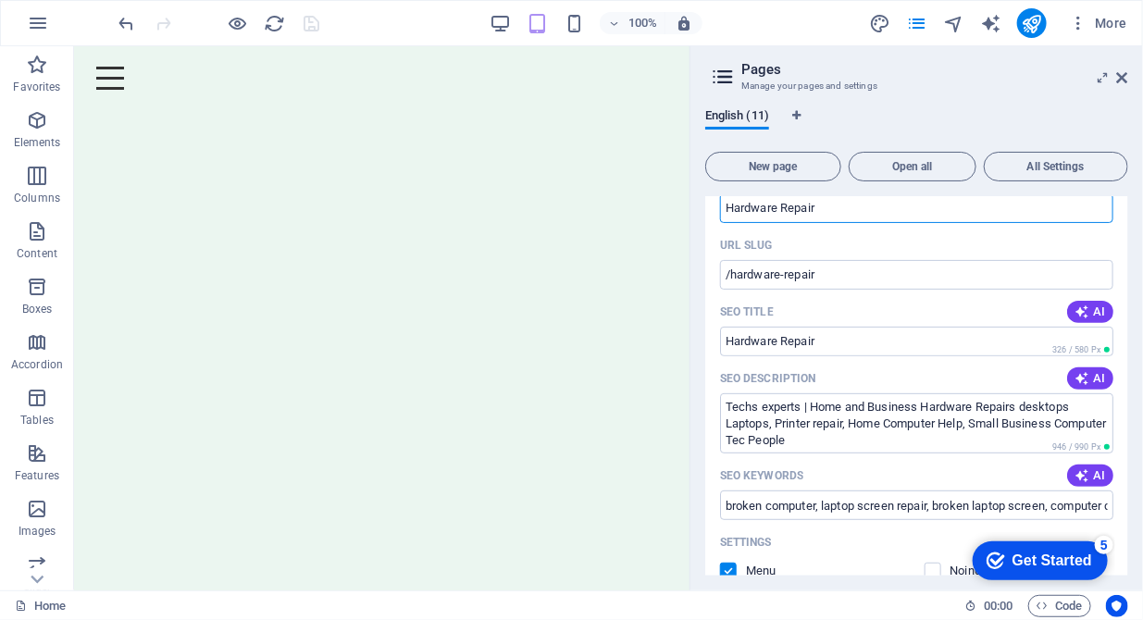
scroll to position [189, 0]
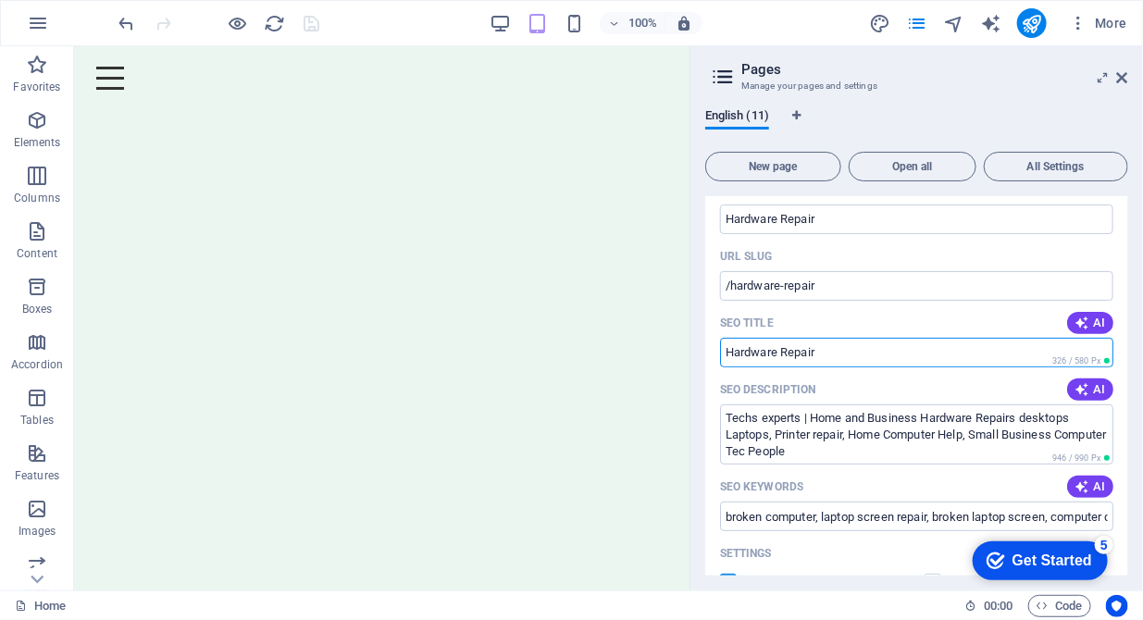
drag, startPoint x: 848, startPoint y: 352, endPoint x: 710, endPoint y: 353, distance: 138.8
click at [710, 353] on div "Name Hardware Repair ​ URL SLUG /hardware-repair ​ SEO Title AI ​ 326 / 580 Px …" at bounding box center [916, 560] width 423 height 771
click at [820, 352] on input "SEO Title" at bounding box center [916, 353] width 393 height 30
drag, startPoint x: 820, startPoint y: 352, endPoint x: 767, endPoint y: 354, distance: 52.8
click at [767, 354] on input "SEO Title" at bounding box center [916, 353] width 393 height 30
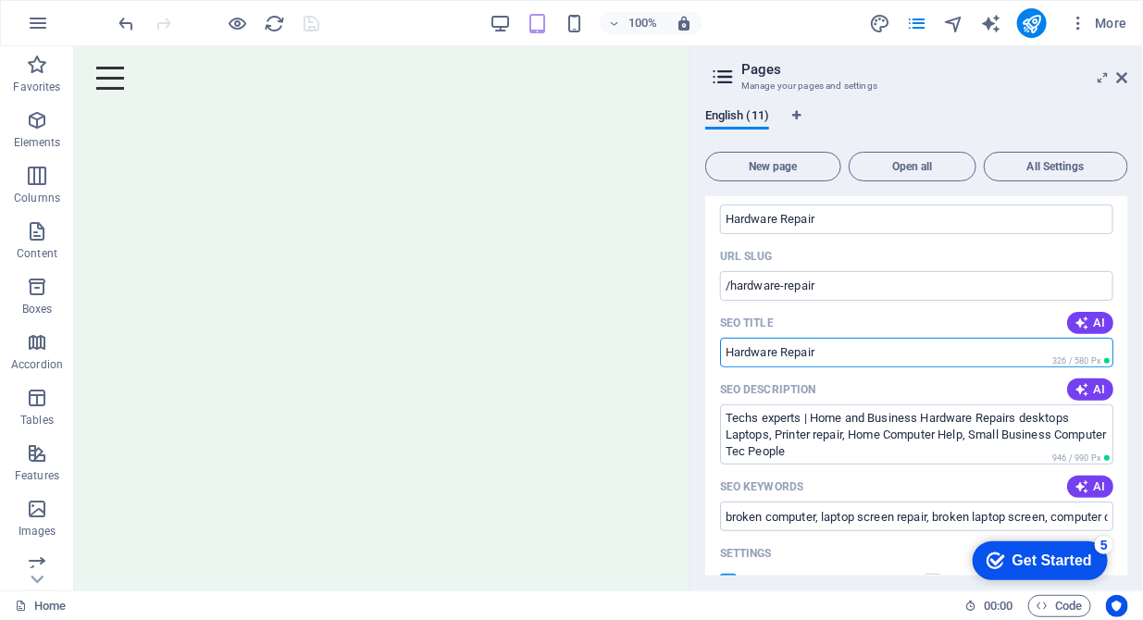
paste input "Computer Hardware Repairs for Home Users & Small Business"
drag, startPoint x: 1150, startPoint y: 398, endPoint x: 781, endPoint y: 414, distance: 369.5
click at [883, 354] on input "Computer Hardware Repairs for Home Users & Small Business" at bounding box center [916, 353] width 393 height 30
click at [901, 352] on input "Computer Hardware Repairs for Home Users & Small Business" at bounding box center [916, 353] width 393 height 30
click at [968, 347] on input "Computer Hardware Repairs - Home Users & Small Business" at bounding box center [916, 353] width 393 height 30
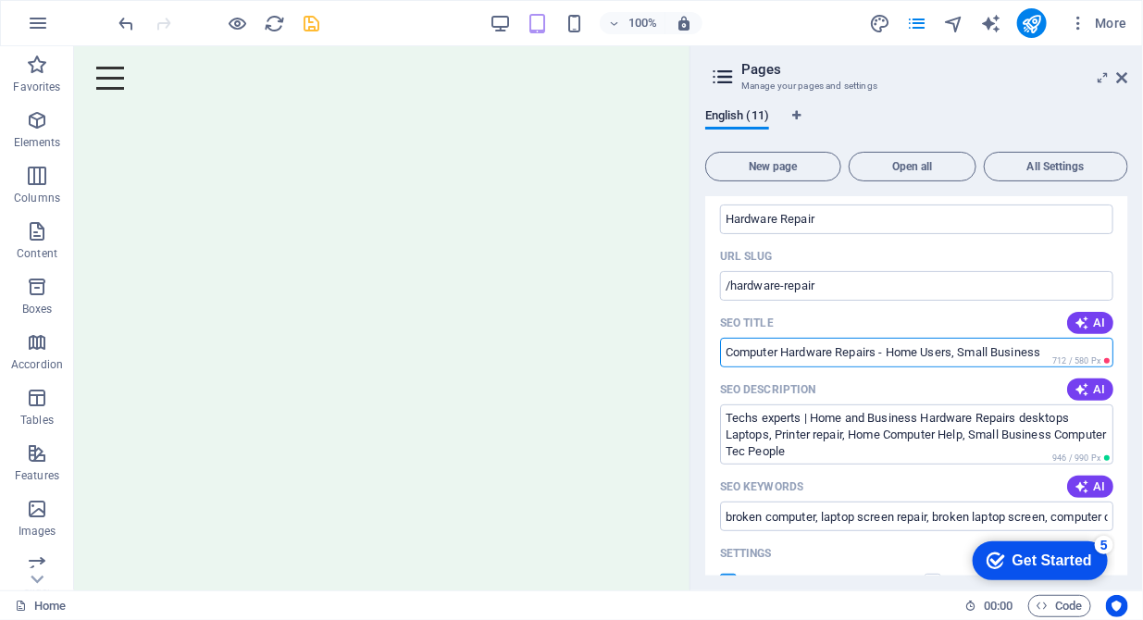
click at [782, 353] on input "Computer Hardware Repairs - Home Users, Small Business" at bounding box center [916, 353] width 393 height 30
drag, startPoint x: 785, startPoint y: 348, endPoint x: 704, endPoint y: 350, distance: 80.5
click at [704, 350] on div "English (11) New page Open all All Settings Home / About us /about-us Hardware …" at bounding box center [916, 342] width 452 height 496
click at [976, 358] on input "Hardware Repairs - Home Users, Small Business" at bounding box center [916, 353] width 393 height 30
drag, startPoint x: 782, startPoint y: 354, endPoint x: 701, endPoint y: 353, distance: 80.5
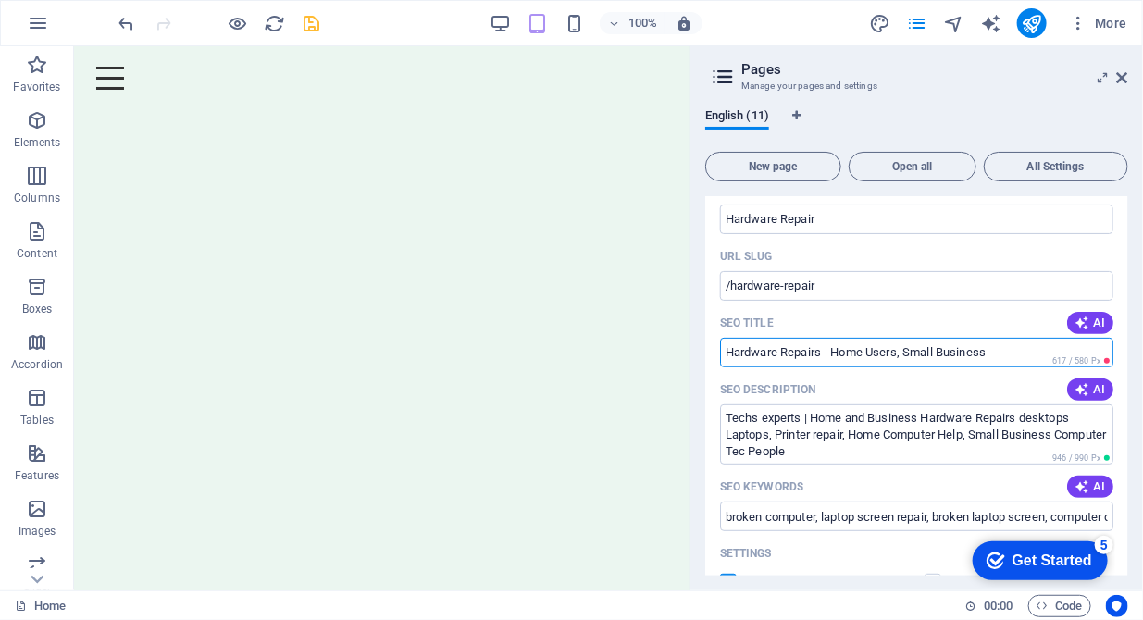
click at [701, 353] on div "English (11) New page Open all All Settings Home / About us /about-us Hardware …" at bounding box center [916, 342] width 452 height 496
type input "Computer Repairs - Home Users, Small Business"
click at [1012, 348] on input "Computer Repairs - Home Users, Small Business" at bounding box center [916, 353] width 393 height 30
drag, startPoint x: 1095, startPoint y: 393, endPoint x: 482, endPoint y: 348, distance: 615.1
click at [904, 342] on input "SEO Title" at bounding box center [916, 353] width 393 height 30
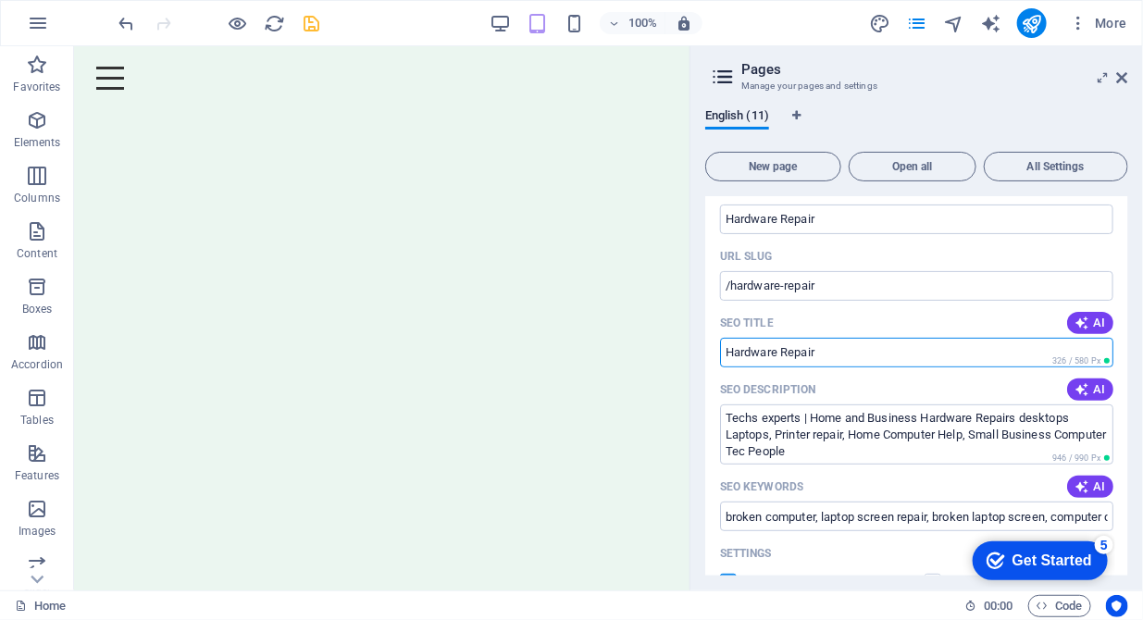
click at [867, 355] on input "SEO Title" at bounding box center [916, 353] width 393 height 30
type input "Homes & Small Business Local Tech Experts"
click at [1086, 393] on icon "button" at bounding box center [1081, 389] width 15 height 15
type textarea "Expert computer repair services for desktops, laptops, and tablets. 24/7 suppor…"
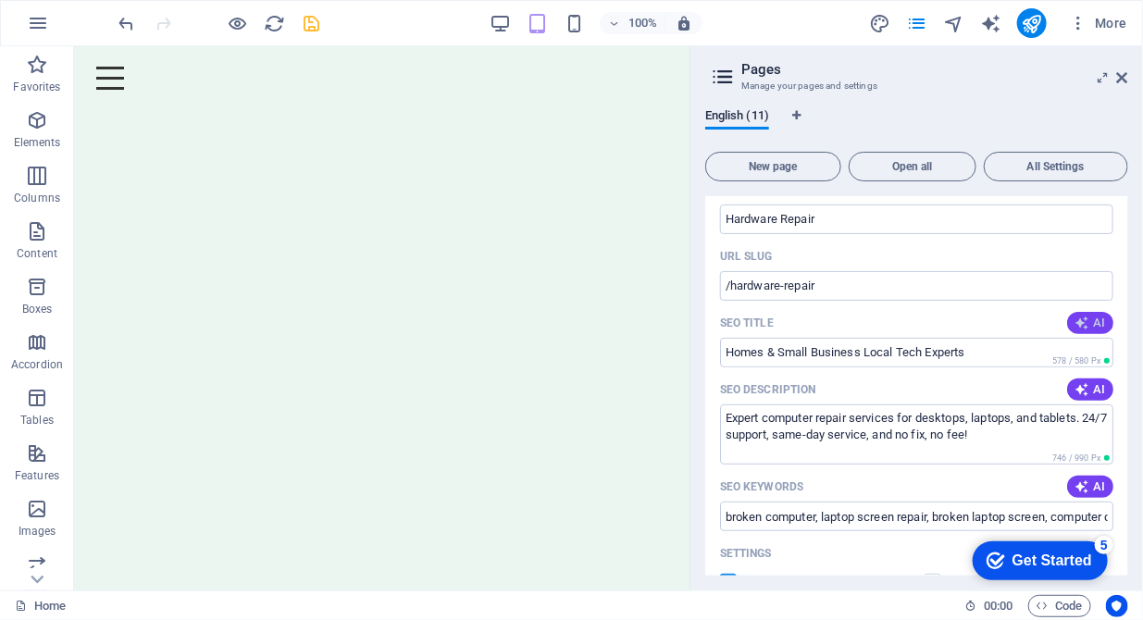
click at [1081, 314] on button "AI" at bounding box center [1090, 323] width 46 height 22
type input "24/7 Computer Repair Services"
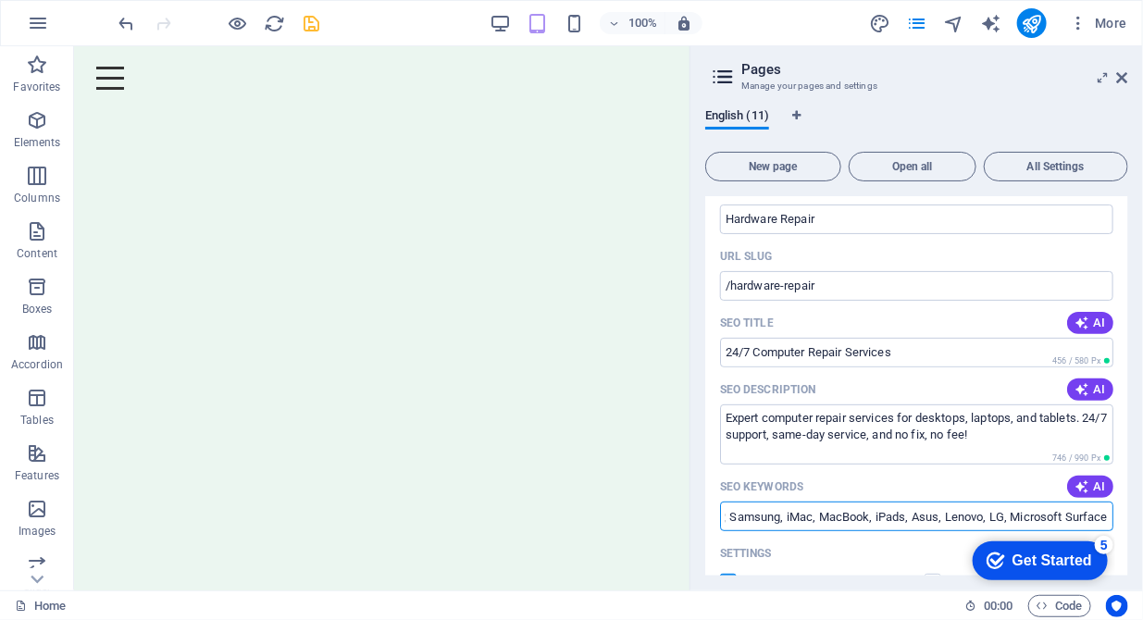
scroll to position [0, 643]
drag, startPoint x: 725, startPoint y: 517, endPoint x: 1108, endPoint y: 517, distance: 383.0
click at [1108, 517] on input "broken computer, laptop screen repair, broken laptop screen, computer doctors, …" at bounding box center [916, 516] width 393 height 30
click at [876, 513] on input "broken computer, laptop screen repair, broken laptop screen, computer doctors, …" at bounding box center [916, 516] width 393 height 30
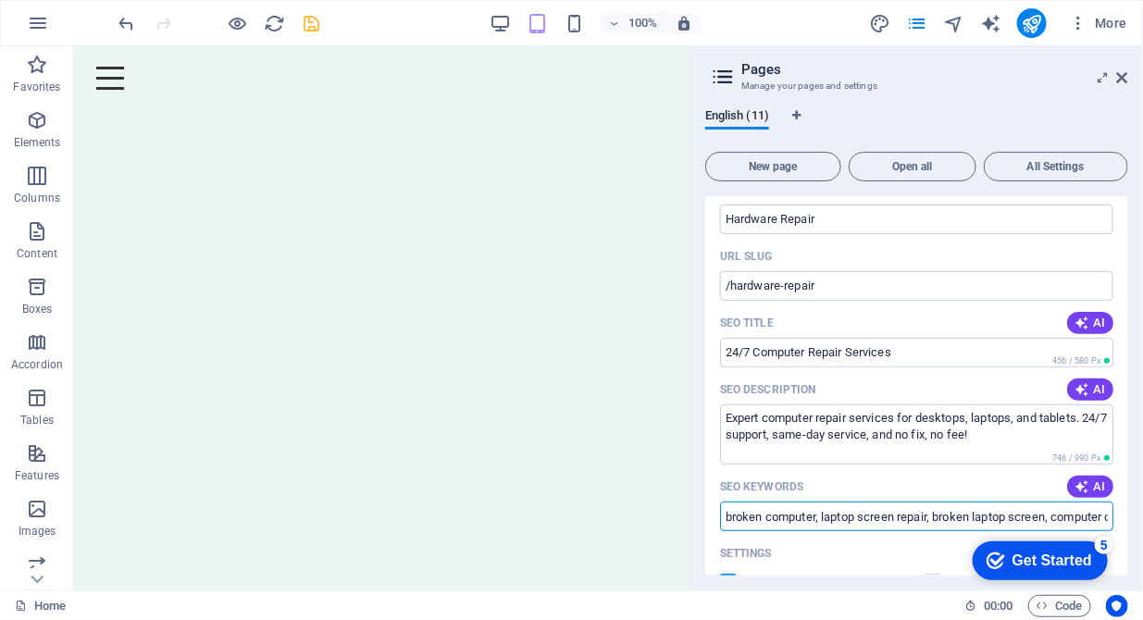
drag, startPoint x: 947, startPoint y: 563, endPoint x: 658, endPoint y: 522, distance: 292.4
click at [316, 26] on icon "save" at bounding box center [312, 23] width 21 height 21
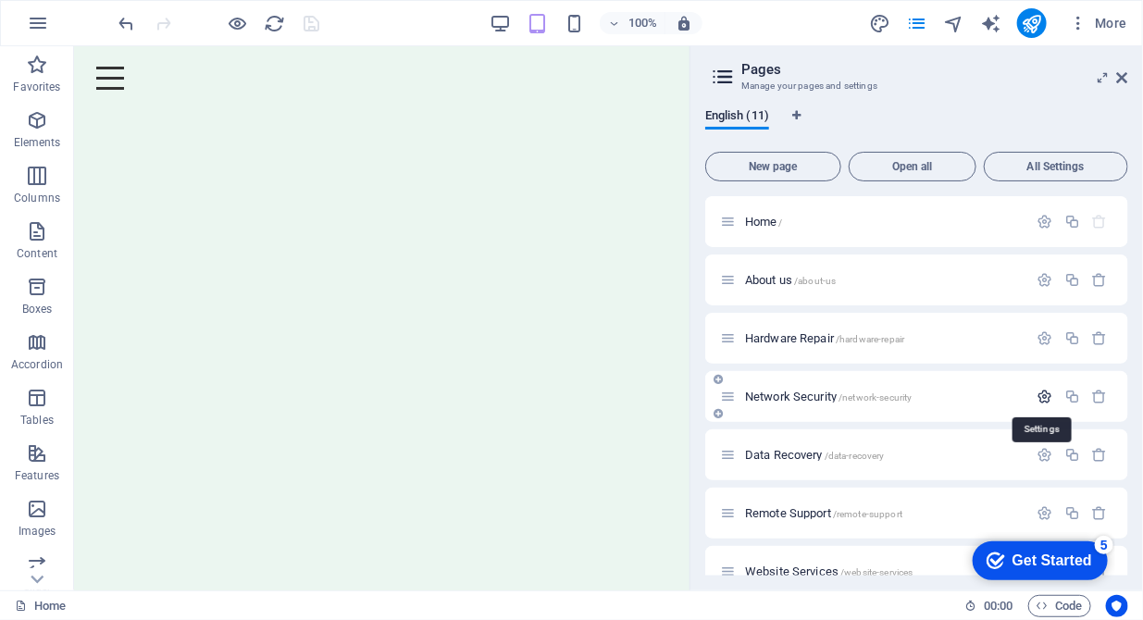
click at [1048, 400] on icon "button" at bounding box center [1045, 397] width 16 height 16
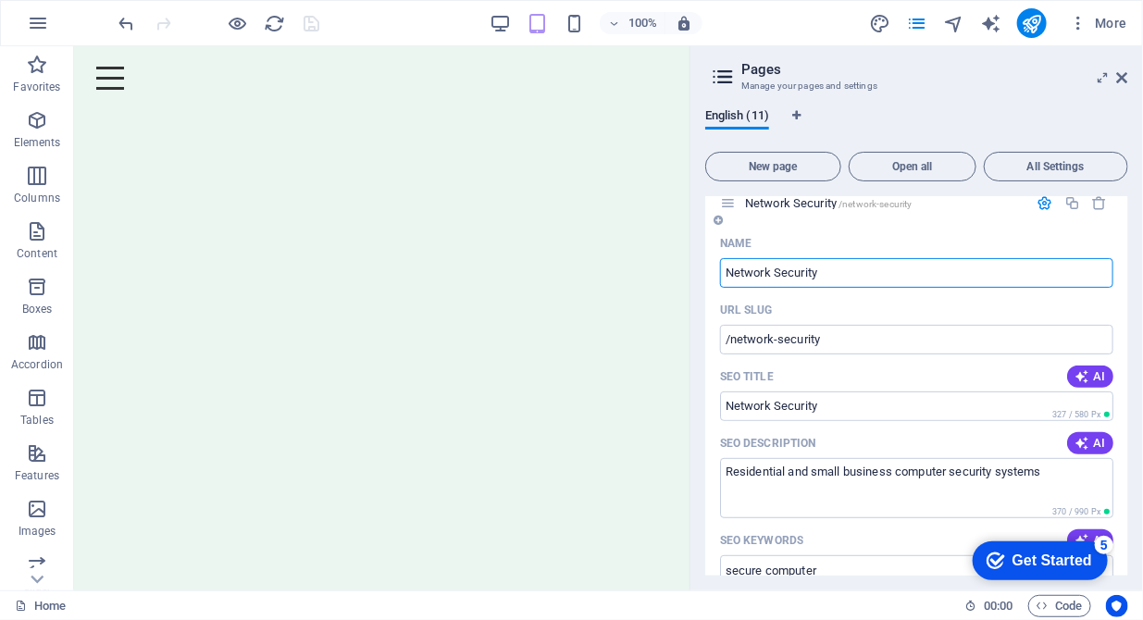
scroll to position [189, 0]
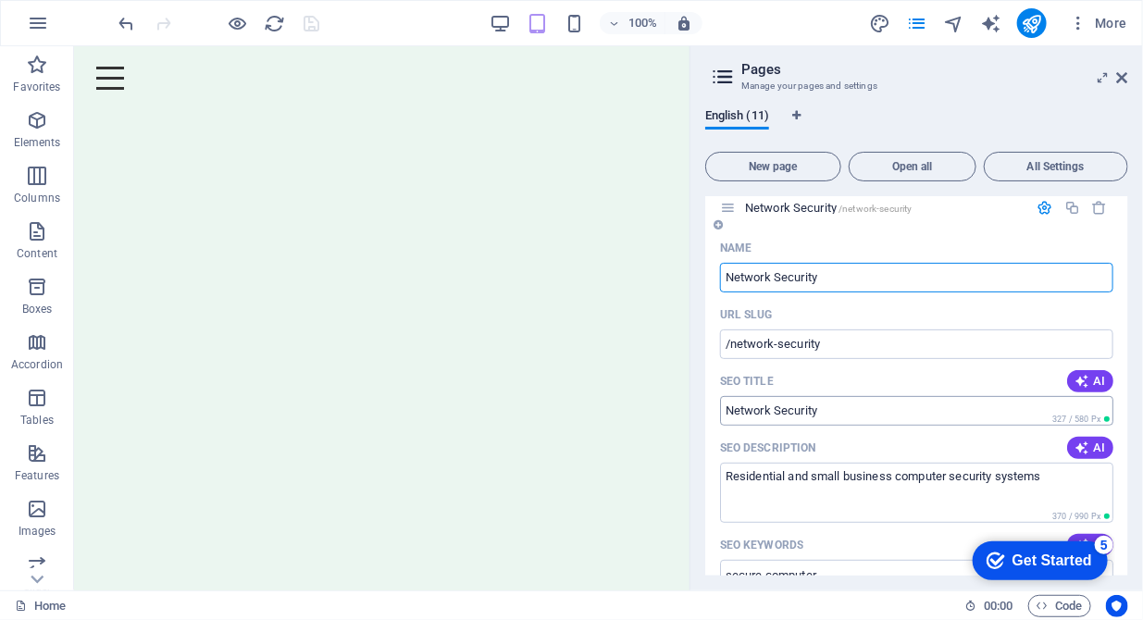
click at [968, 412] on input "SEO Title" at bounding box center [916, 411] width 393 height 30
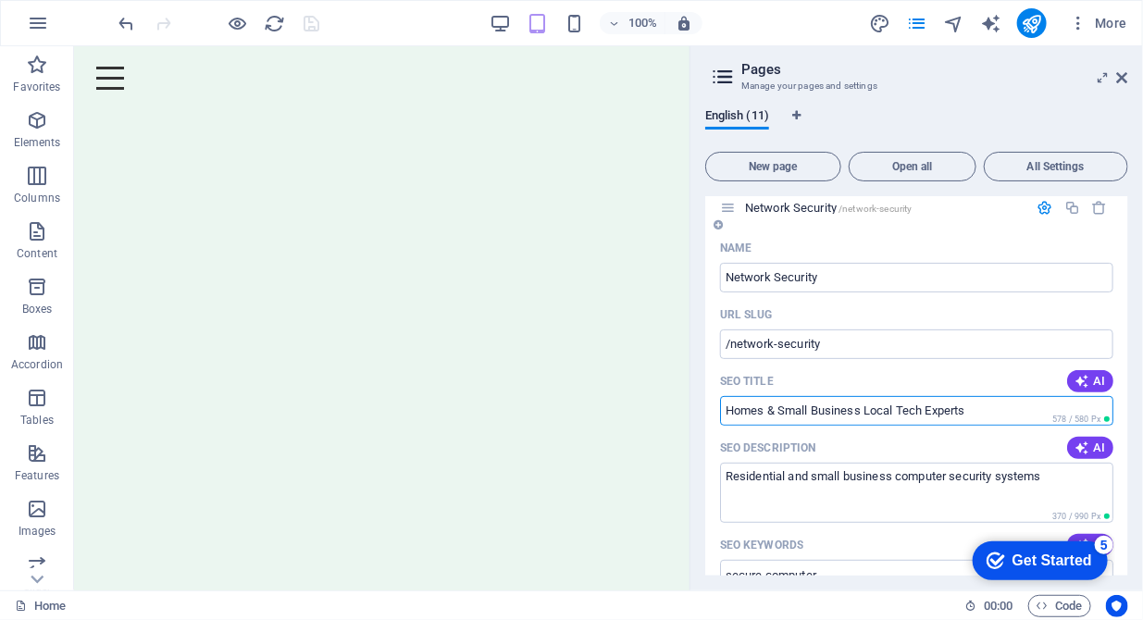
type input "Homes & Small Business Local Tech Experts"
drag, startPoint x: 979, startPoint y: 414, endPoint x: 728, endPoint y: 415, distance: 250.7
click at [728, 415] on input "Homes & Small Business Local Tech Experts" at bounding box center [916, 411] width 393 height 30
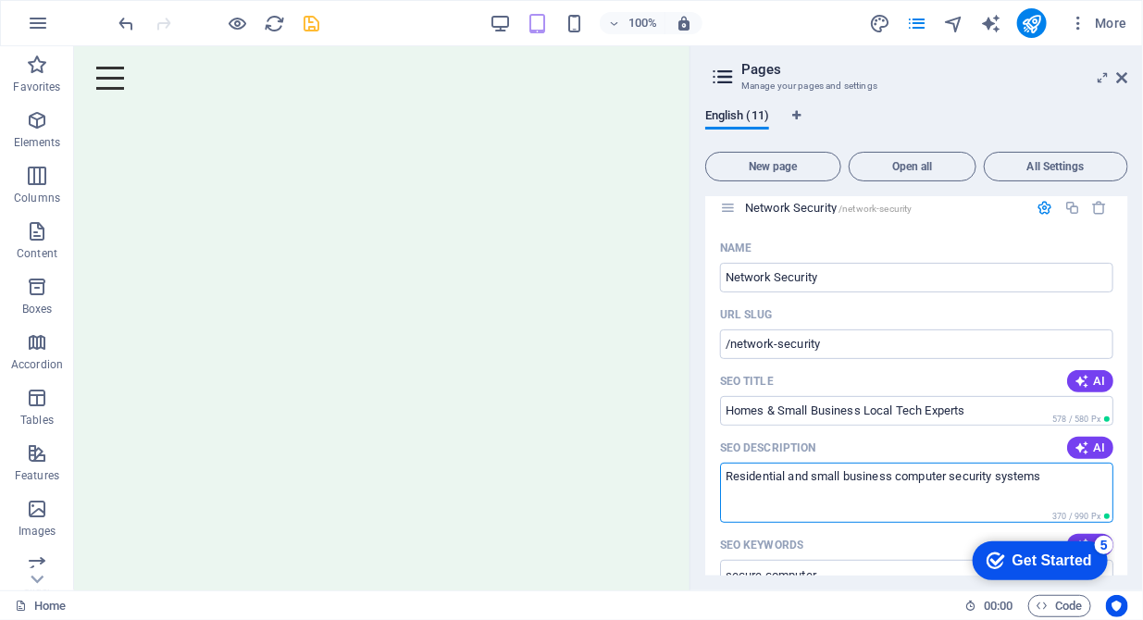
drag, startPoint x: 1046, startPoint y: 480, endPoint x: 701, endPoint y: 473, distance: 345.2
click at [701, 473] on div "English (11) New page Open all All Settings Home / About us /about-us Hardware …" at bounding box center [916, 342] width 452 height 496
paste textarea "Local computer and IT experts serving homes and small businesses — affordable h…"
drag, startPoint x: 934, startPoint y: 476, endPoint x: 897, endPoint y: 476, distance: 37.0
click at [897, 476] on textarea "Local computer and IT experts serving homes and small businesses — affordable h…" at bounding box center [916, 493] width 393 height 60
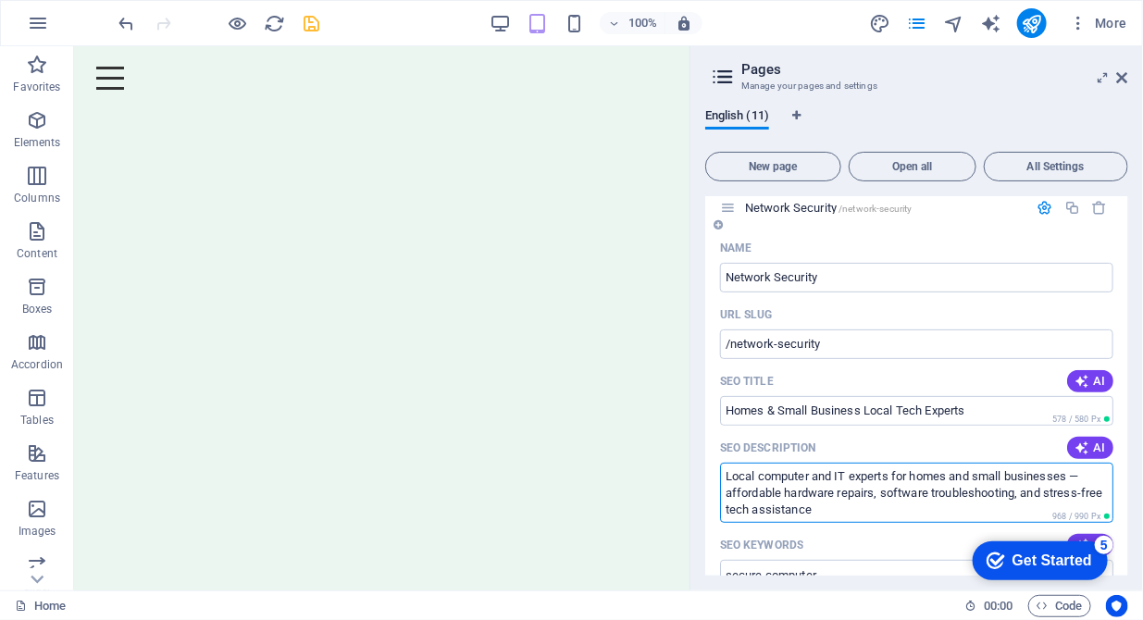
click at [843, 503] on textarea "Local computer and IT experts for homes and small businesses — affordable hardw…" at bounding box center [916, 493] width 393 height 60
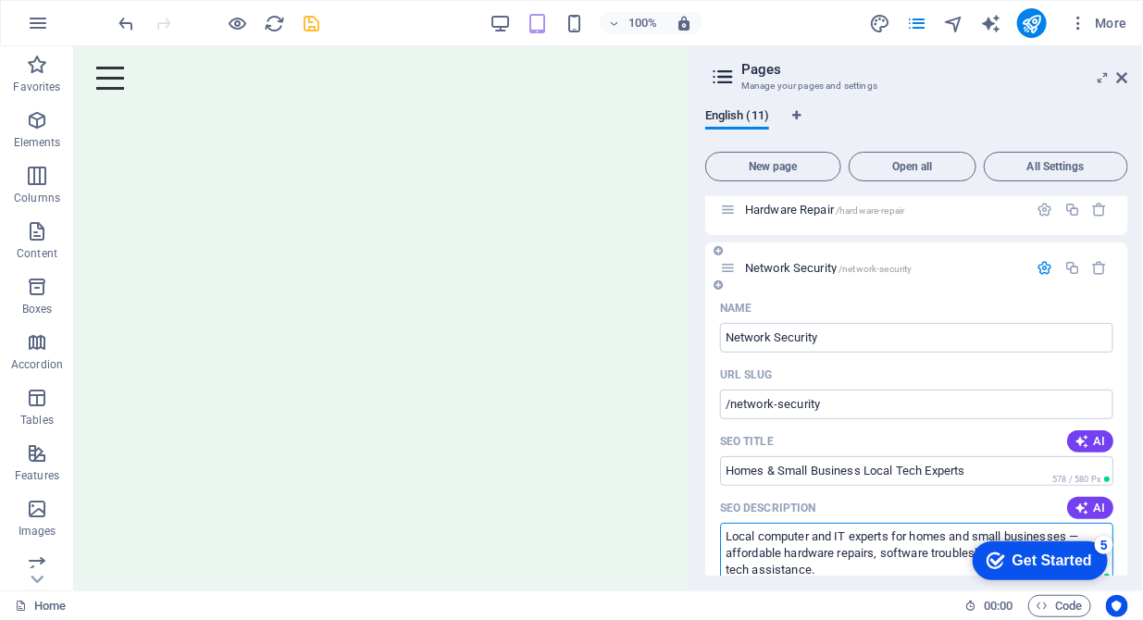
scroll to position [94, 0]
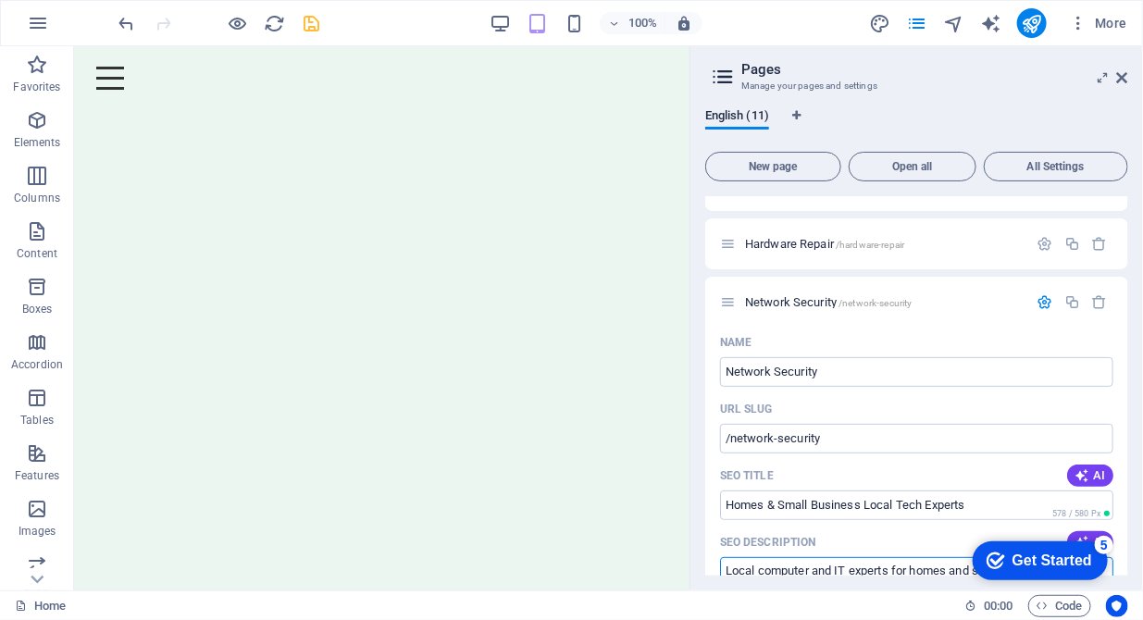
type textarea "Local computer and IT experts for homes and small businesses — affordable hardw…"
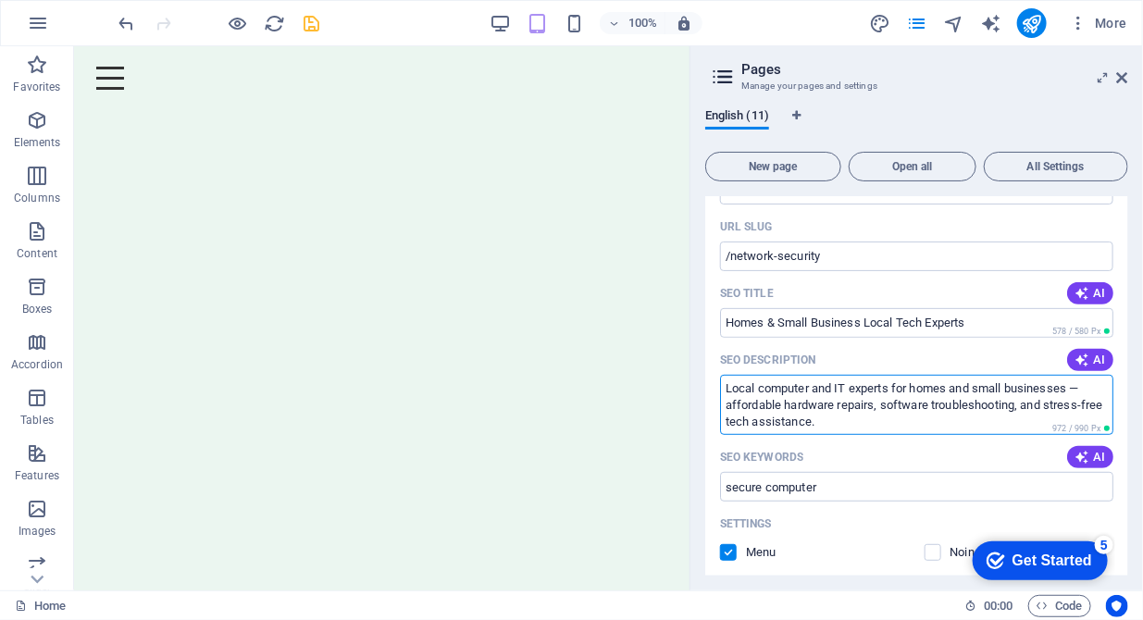
scroll to position [283, 0]
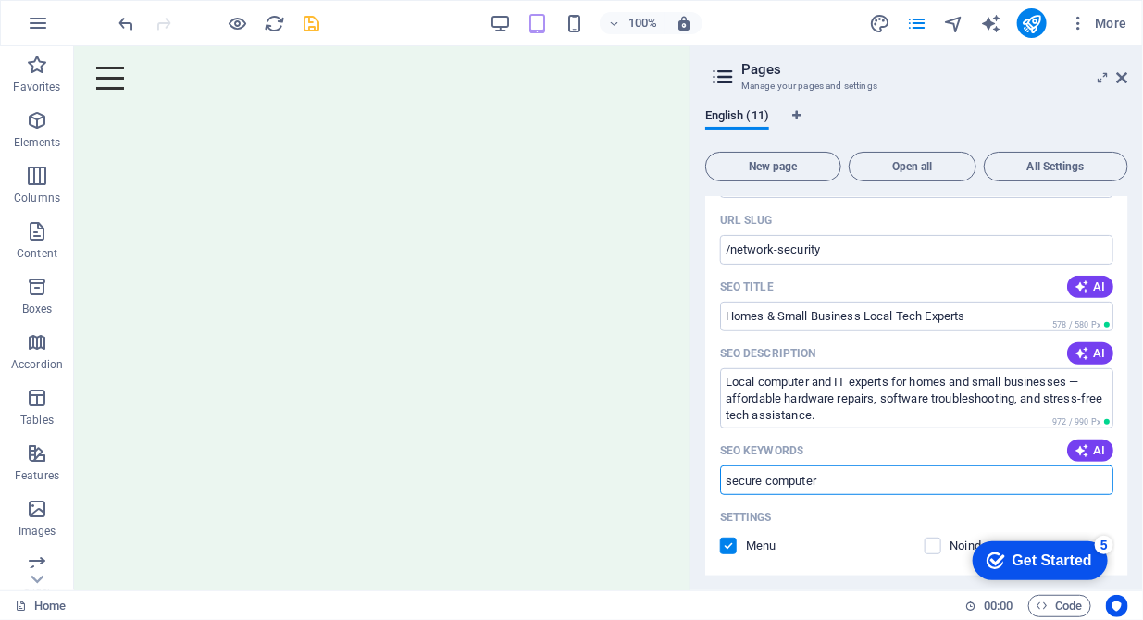
click at [836, 482] on input "secure computer" at bounding box center [916, 480] width 393 height 30
drag, startPoint x: 836, startPoint y: 481, endPoint x: 707, endPoint y: 479, distance: 129.5
click at [707, 479] on div "Name Network Security ​ URL SLUG /network-security ​ SEO Title AI Homes & Small…" at bounding box center [916, 524] width 423 height 771
click at [785, 477] on input "how to secure tech network, network security key, network firewall security, co…" at bounding box center [916, 480] width 393 height 30
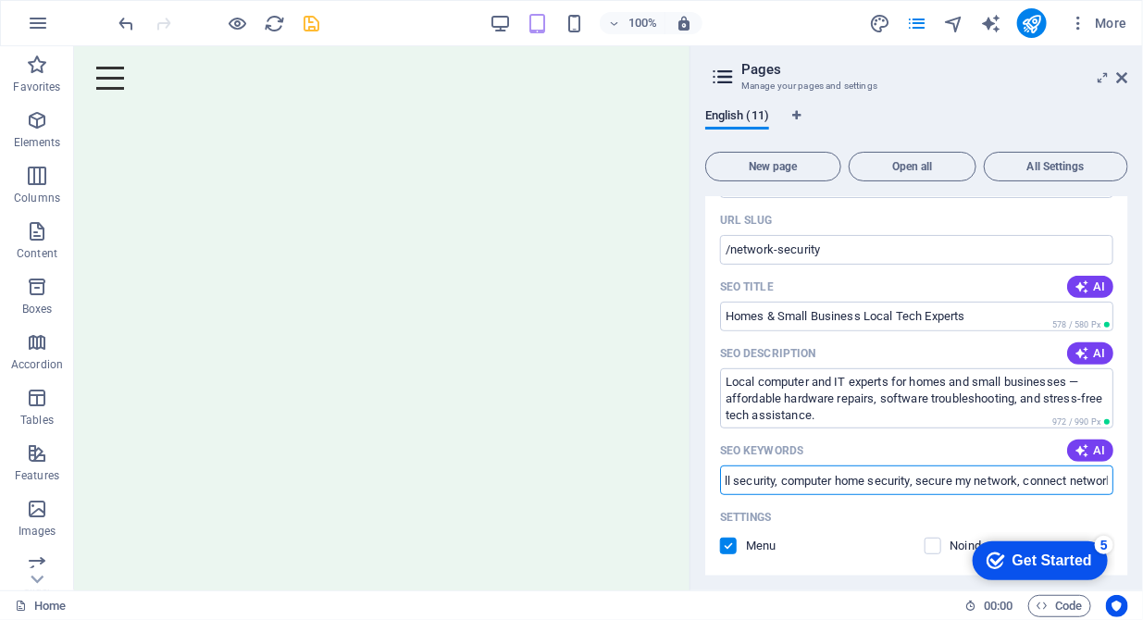
scroll to position [0, 0]
click at [734, 482] on input "how to secure tech network, network security key, network firewall security, co…" at bounding box center [916, 480] width 393 height 30
paste input ", network near me, network security firewall, wireless network, office network"
type input "how to secure tech network, network security key, network firewall security, co…"
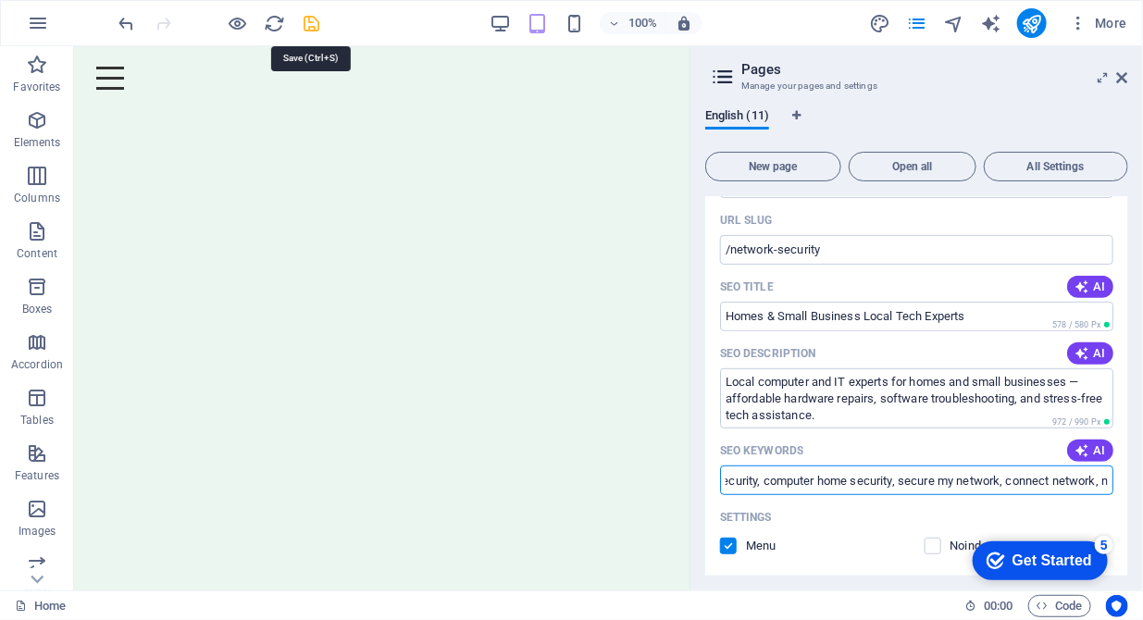
scroll to position [0, 0]
click at [306, 13] on icon "save" at bounding box center [312, 23] width 21 height 21
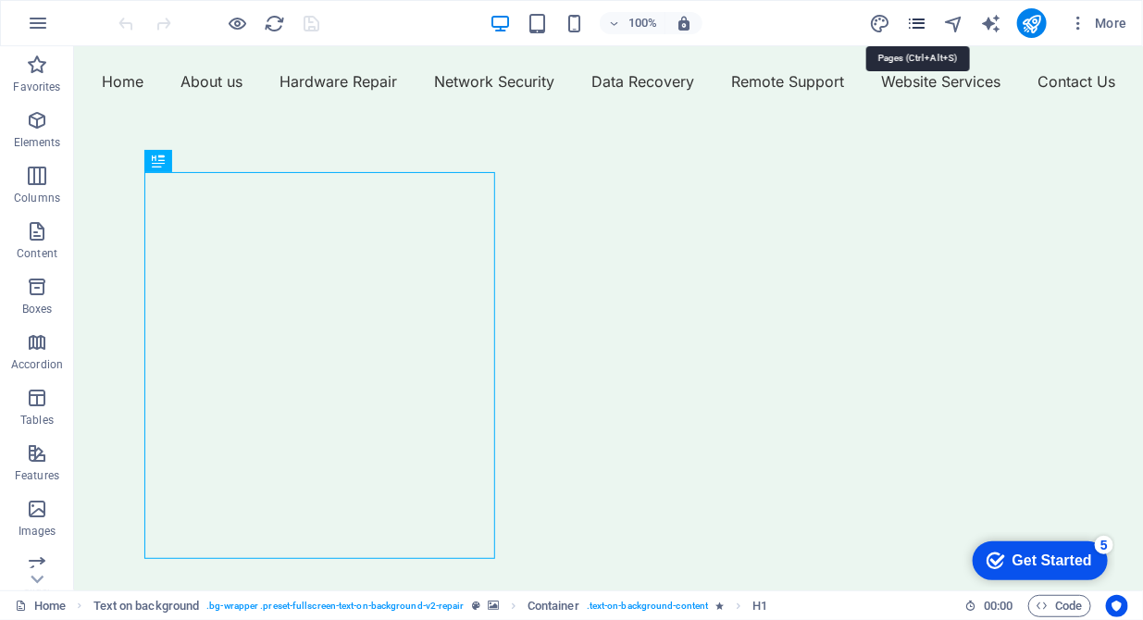
click at [0, 0] on icon "pages" at bounding box center [0, 0] width 0 height 0
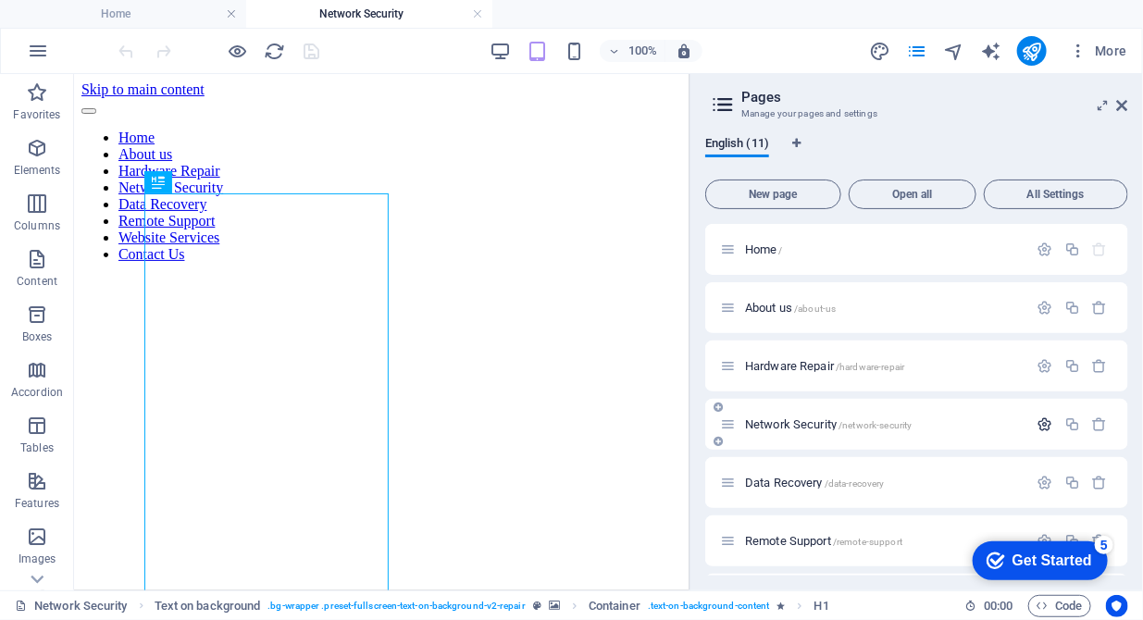
click at [1040, 423] on icon "button" at bounding box center [1045, 424] width 16 height 16
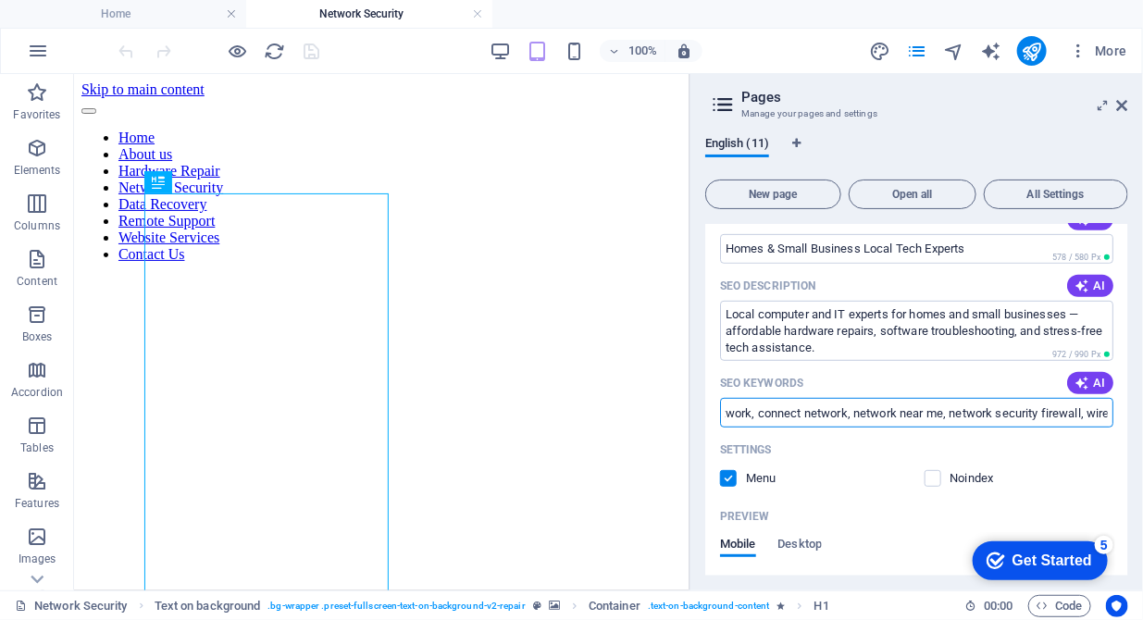
scroll to position [0, 787]
drag, startPoint x: 872, startPoint y: 415, endPoint x: 1112, endPoint y: 405, distance: 240.8
click at [1112, 405] on div "Name Network Security ​ URL SLUG /network-security ​ SEO Title AI Homes & Small…" at bounding box center [916, 456] width 423 height 771
click at [1070, 426] on input "how to secure tech network, network security key, network firewall security, co…" at bounding box center [916, 413] width 393 height 30
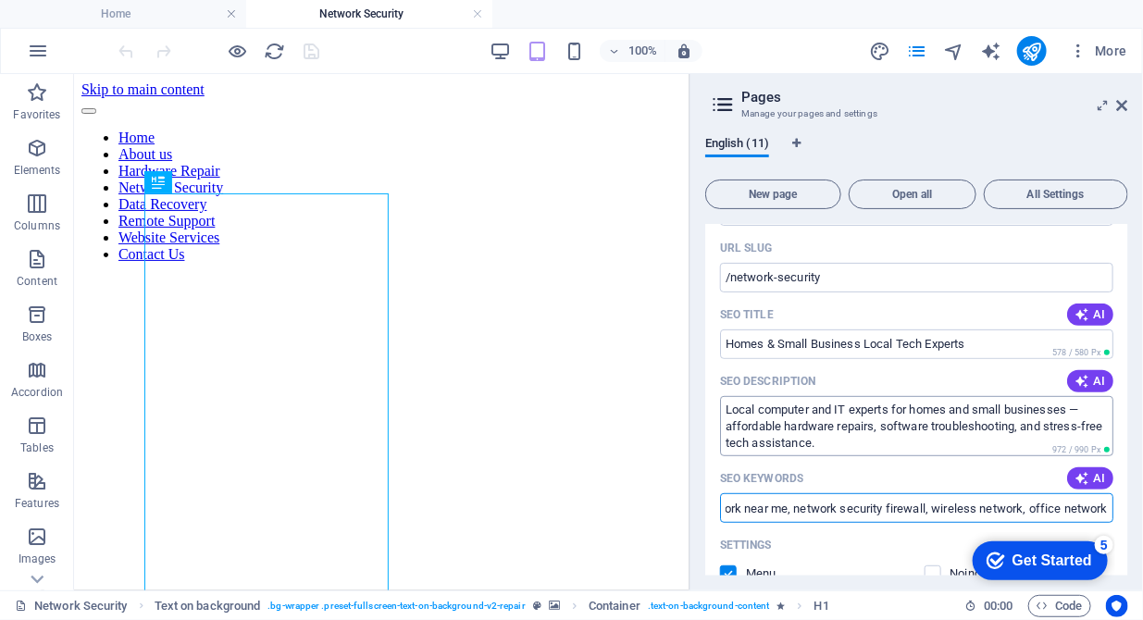
scroll to position [0, 0]
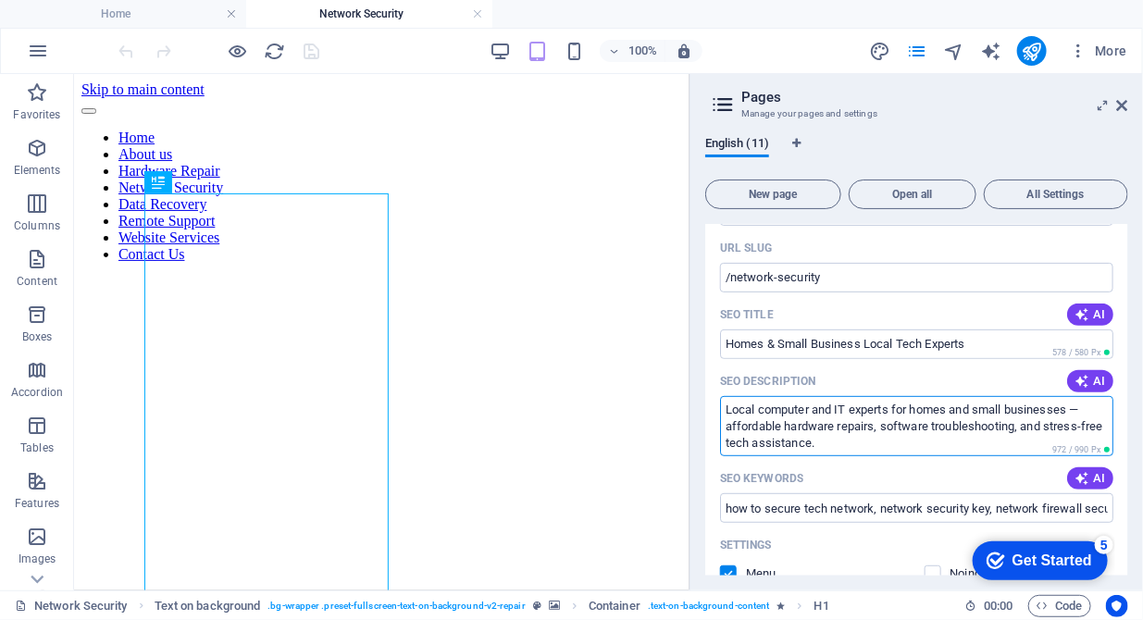
drag, startPoint x: 836, startPoint y: 410, endPoint x: 758, endPoint y: 411, distance: 78.6
click at [758, 411] on textarea "Local computer and IT experts for homes and small businesses — affordable hardw…" at bounding box center [916, 426] width 393 height 60
click at [835, 412] on textarea "Local computer and IT experts for homes and small businesses — affordable hardw…" at bounding box center [916, 426] width 393 height 60
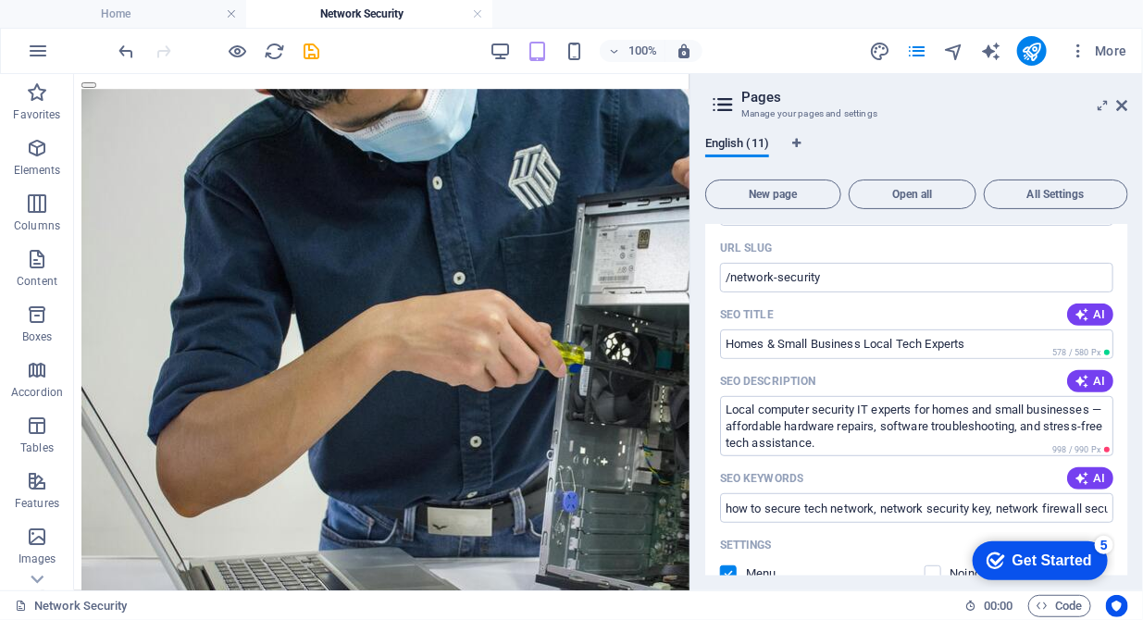
scroll to position [2081, 0]
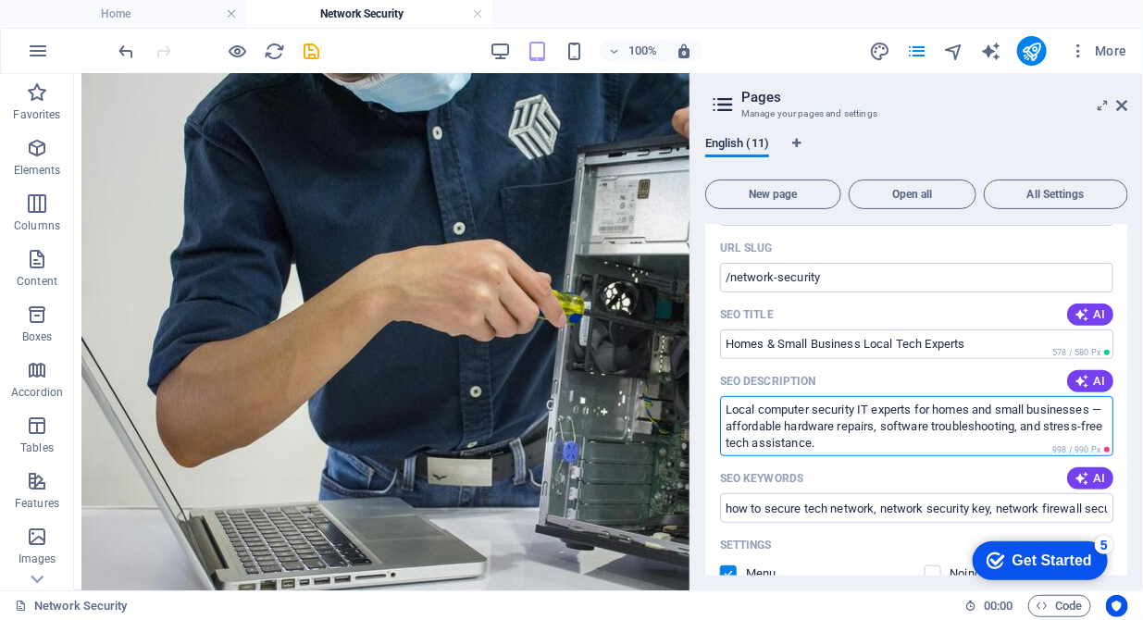
drag, startPoint x: 862, startPoint y: 443, endPoint x: 728, endPoint y: 426, distance: 135.3
click at [728, 426] on textarea "Local computer security IT experts for homes and small businesses — affordable …" at bounding box center [916, 426] width 393 height 60
click at [853, 424] on textarea "Local computer security IT experts for homes and small businesses. Network secu…" at bounding box center [916, 426] width 393 height 60
click at [780, 425] on textarea "Local computer security IT experts for homes and small businesses. Network secu…" at bounding box center [916, 426] width 393 height 60
click at [998, 430] on textarea "Local computer security IT experts for homes and small businesses. Network Secu…" at bounding box center [916, 426] width 393 height 60
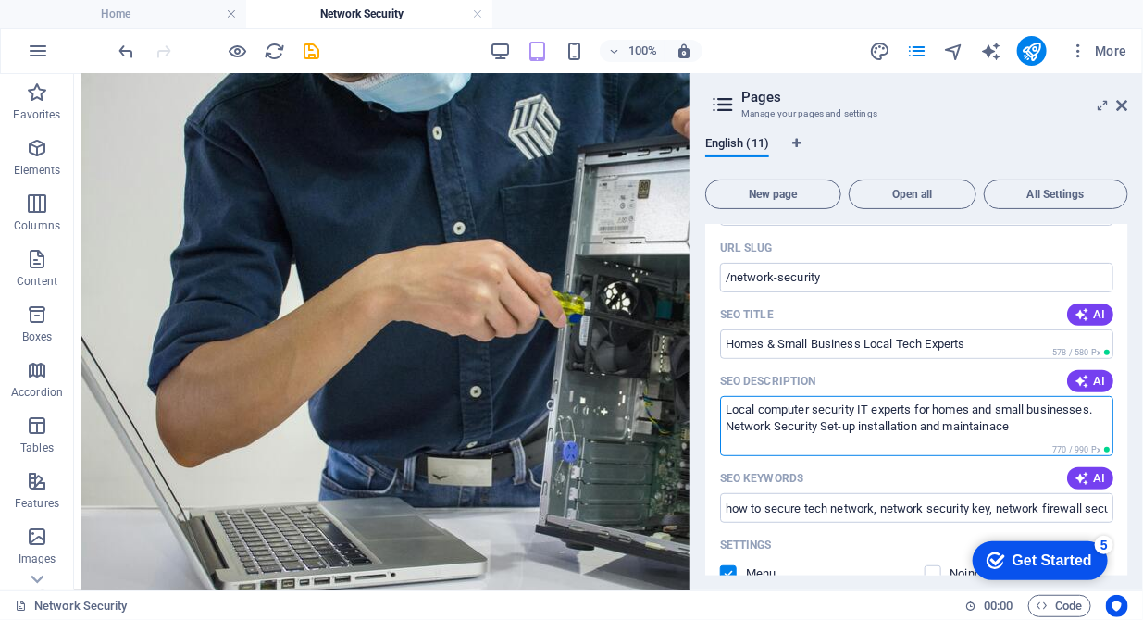
drag, startPoint x: 998, startPoint y: 430, endPoint x: 775, endPoint y: 443, distance: 223.3
click at [775, 443] on textarea "Local computer security IT experts for homes and small businesses. Network Secu…" at bounding box center [916, 426] width 393 height 60
click at [1024, 431] on textarea "Local computer security IT experts for homes and small businesses. Network Secu…" at bounding box center [916, 426] width 393 height 60
click at [949, 431] on textarea "Local computer security IT experts for homes and small businesses. Network Secu…" at bounding box center [916, 426] width 393 height 60
click at [872, 424] on textarea "Local computer security IT experts for homes and small businesses. Network Secu…" at bounding box center [916, 426] width 393 height 60
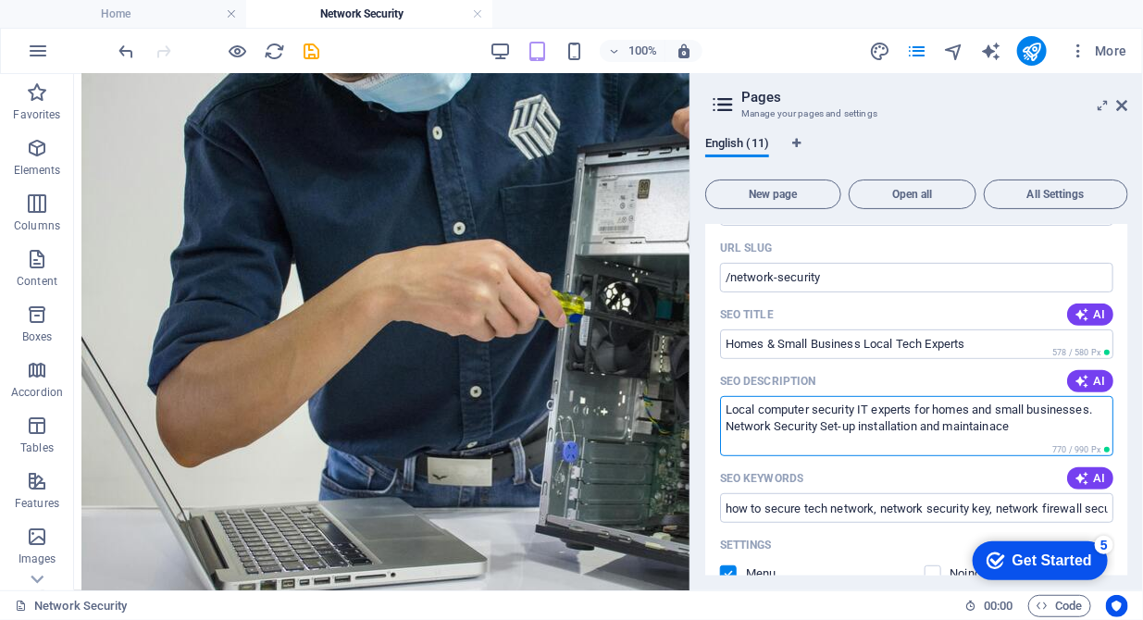
click at [999, 430] on textarea "Local computer security IT experts for homes and small businesses. Network Secu…" at bounding box center [916, 426] width 393 height 60
drag, startPoint x: 999, startPoint y: 430, endPoint x: 779, endPoint y: 448, distance: 220.9
click at [779, 448] on textarea "Local computer security IT experts for homes and small businesses. Network Secu…" at bounding box center [916, 426] width 393 height 60
click at [1035, 429] on textarea "Local computer security IT experts for homes and small businesses. Network Secu…" at bounding box center [916, 426] width 393 height 60
drag, startPoint x: 1030, startPoint y: 429, endPoint x: 709, endPoint y: 425, distance: 321.1
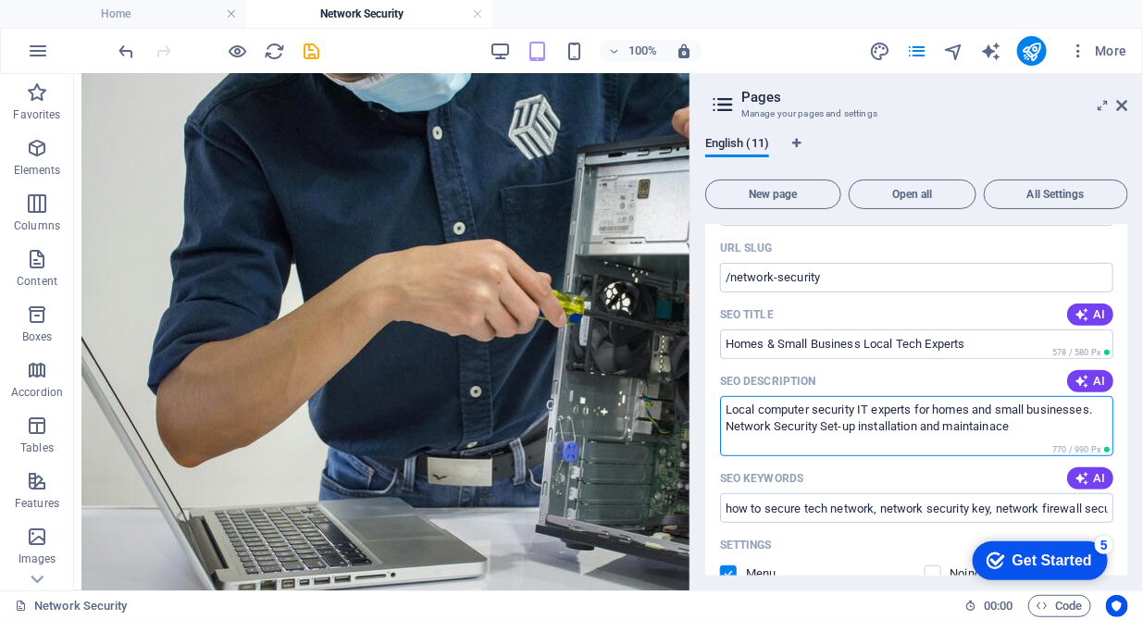
click at [709, 425] on div "Name Network Security ​ URL SLUG /network-security ​ SEO Title AI Homes & Small…" at bounding box center [916, 543] width 423 height 752
click at [728, 408] on textarea "Local computer security IT experts for homes and small businesses." at bounding box center [916, 426] width 393 height 60
click at [807, 408] on textarea "Networking solutons and Local computer security IT experts for homes and small …" at bounding box center [916, 426] width 393 height 60
click at [889, 427] on textarea "Networking solutions and Local computer security IT experts for homes and small…" at bounding box center [916, 426] width 393 height 60
type textarea "Networking solutions and Local computer security IT experts for homes and small…"
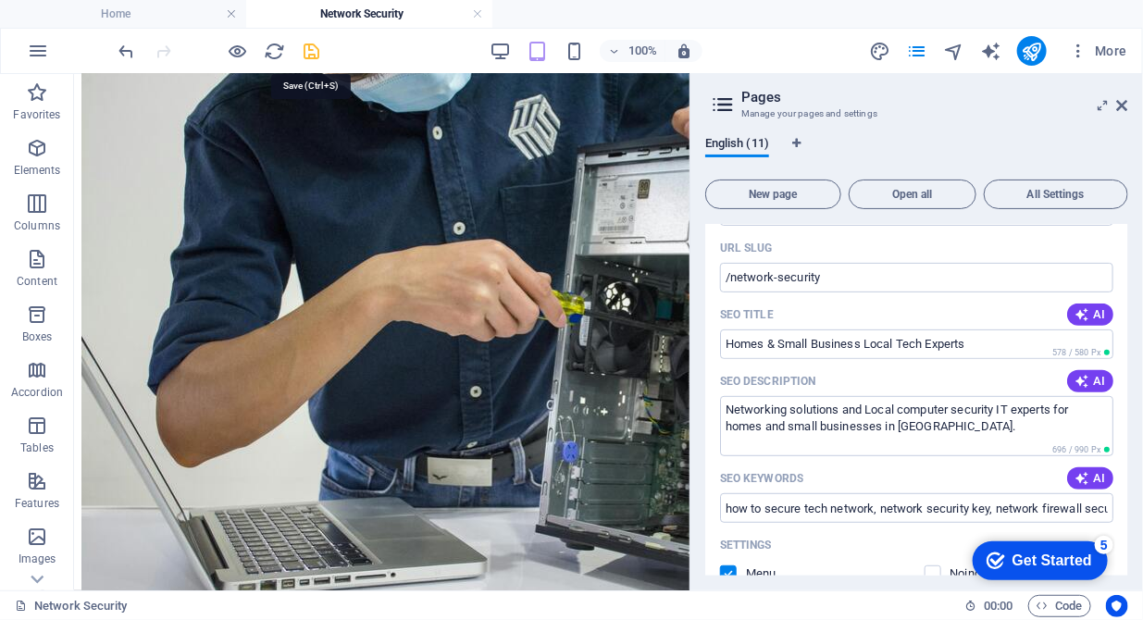
click at [316, 55] on icon "save" at bounding box center [312, 51] width 21 height 21
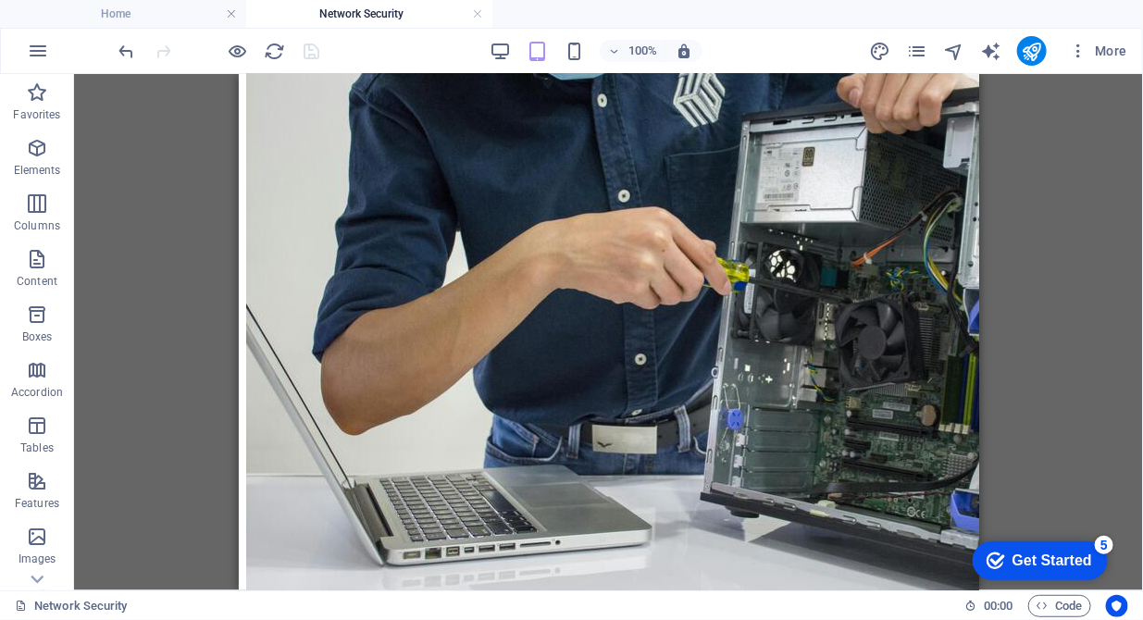
scroll to position [2096, 0]
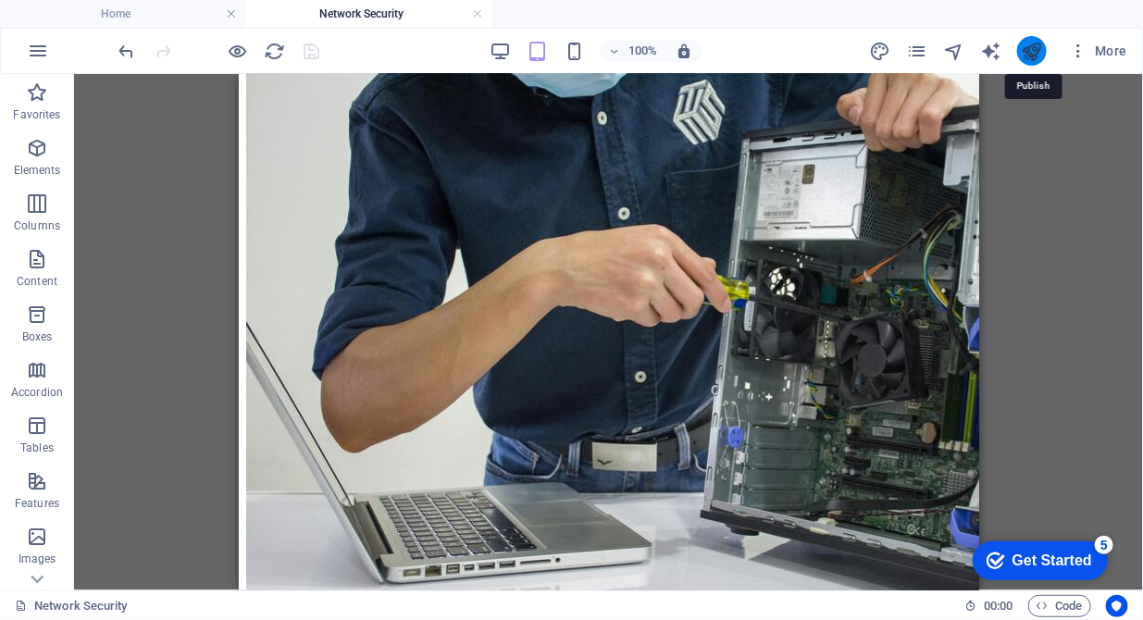
click at [1024, 55] on icon "publish" at bounding box center [1030, 51] width 21 height 21
